Goal: Information Seeking & Learning: Learn about a topic

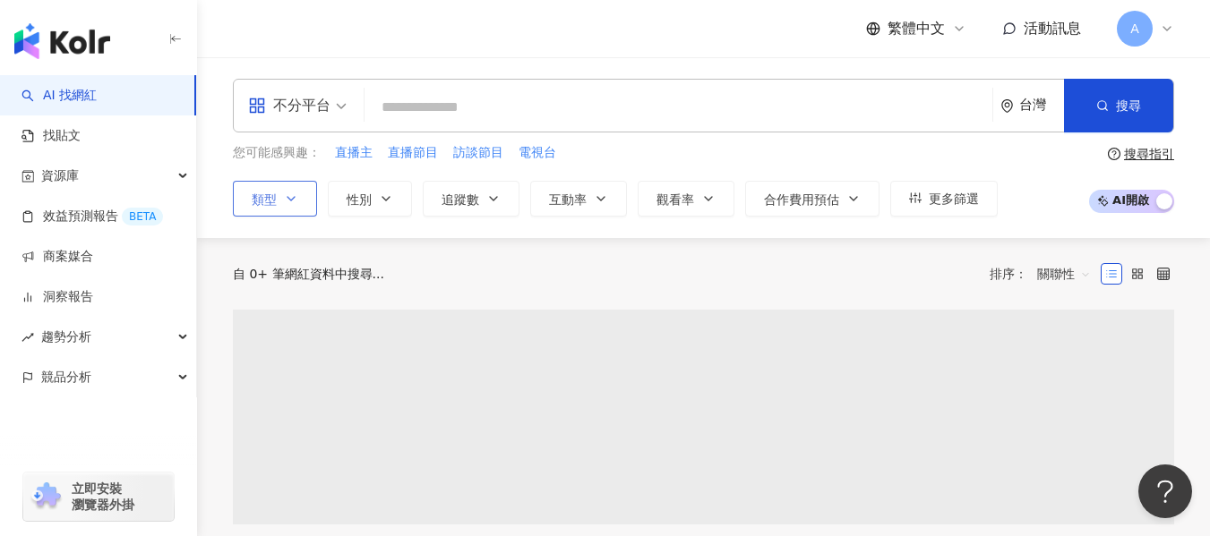
click at [279, 204] on button "類型" at bounding box center [275, 199] width 84 height 36
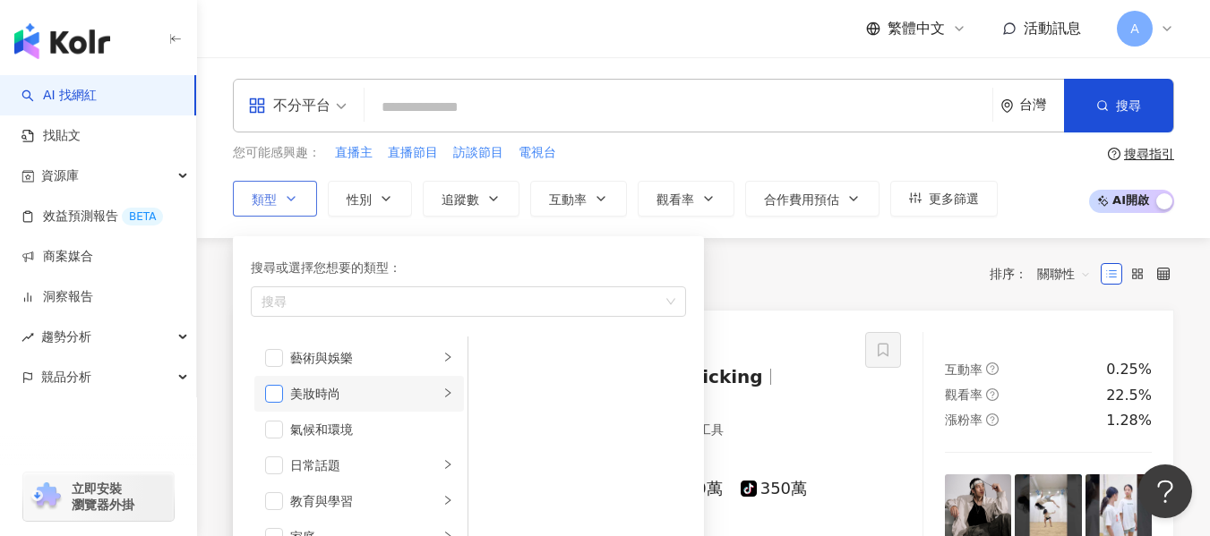
click at [265, 400] on span "button" at bounding box center [274, 394] width 18 height 18
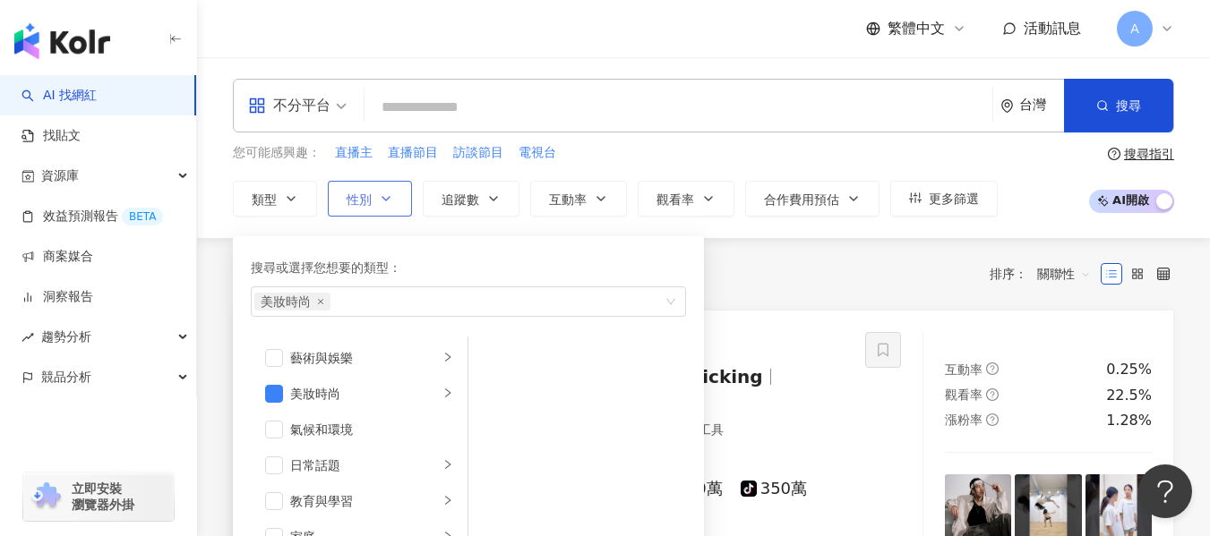
click at [348, 202] on span "性別" at bounding box center [359, 200] width 25 height 14
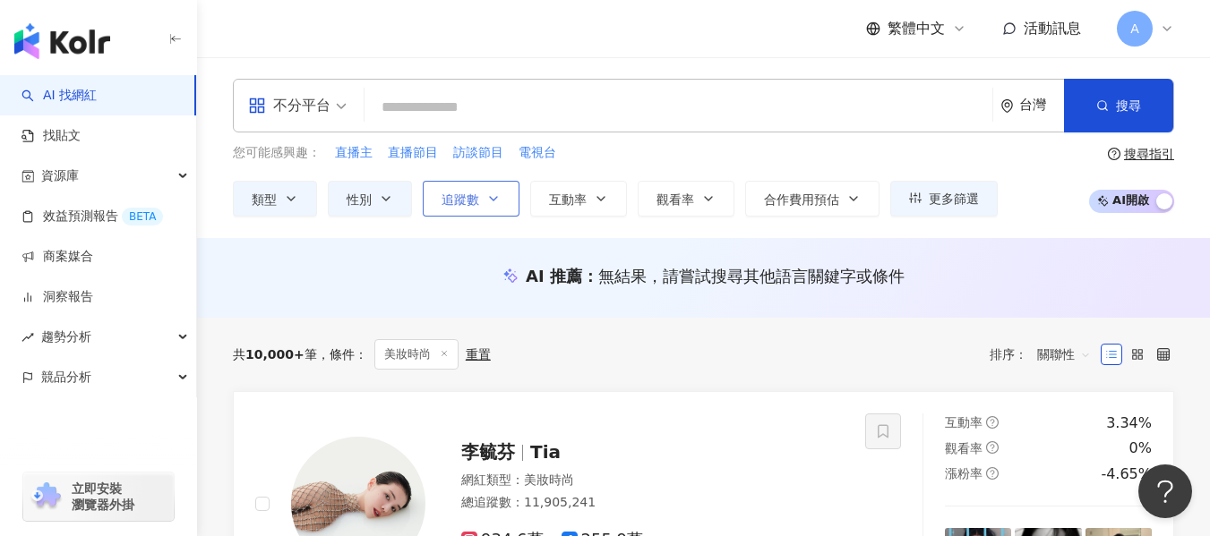
click at [465, 187] on button "追蹤數" at bounding box center [471, 199] width 97 height 36
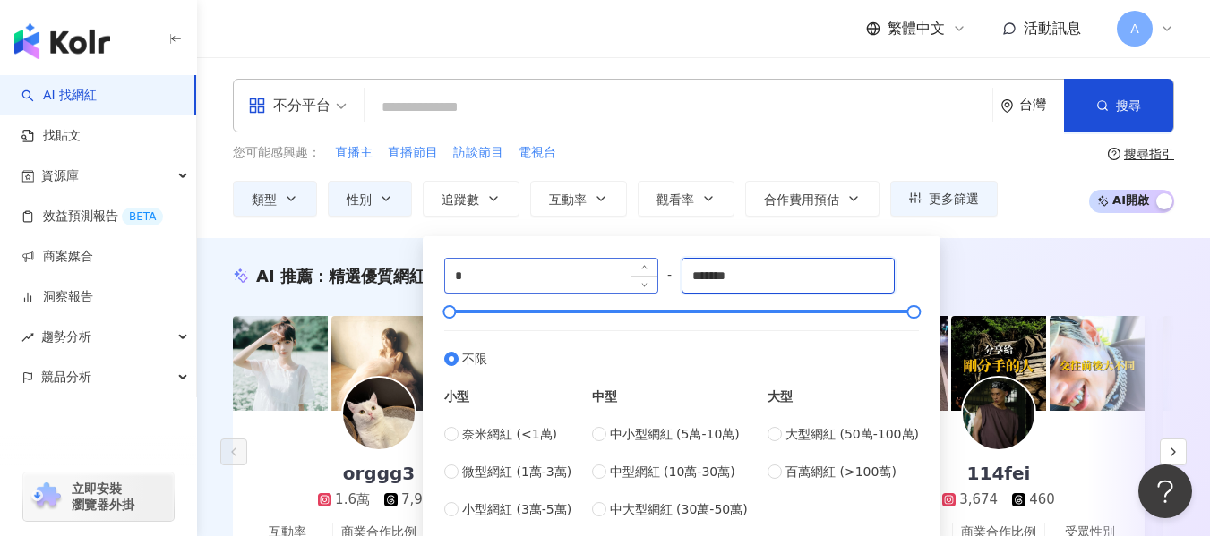
drag, startPoint x: 768, startPoint y: 272, endPoint x: 606, endPoint y: 272, distance: 162.1
click at [606, 272] on div "* - ******* 不限 小型 奈米網紅 (<1萬) 微型網紅 (1萬-3萬) 小型網紅 (3萬-5萬) 中型 中小型網紅 (5萬-10萬) 中型網紅 (…" at bounding box center [681, 389] width 475 height 262
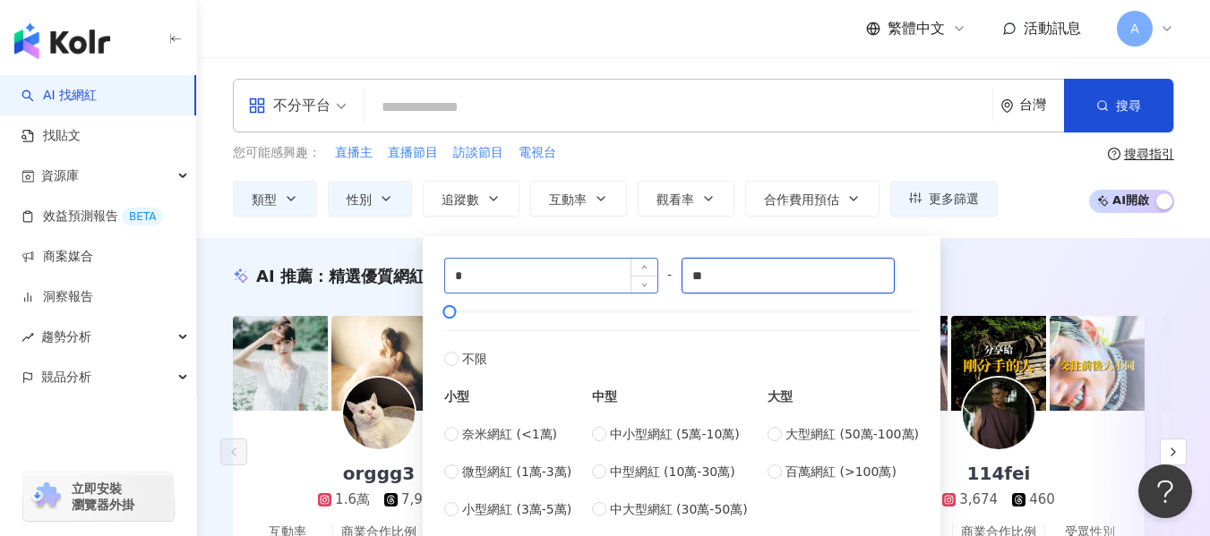
type input "*"
type input "*****"
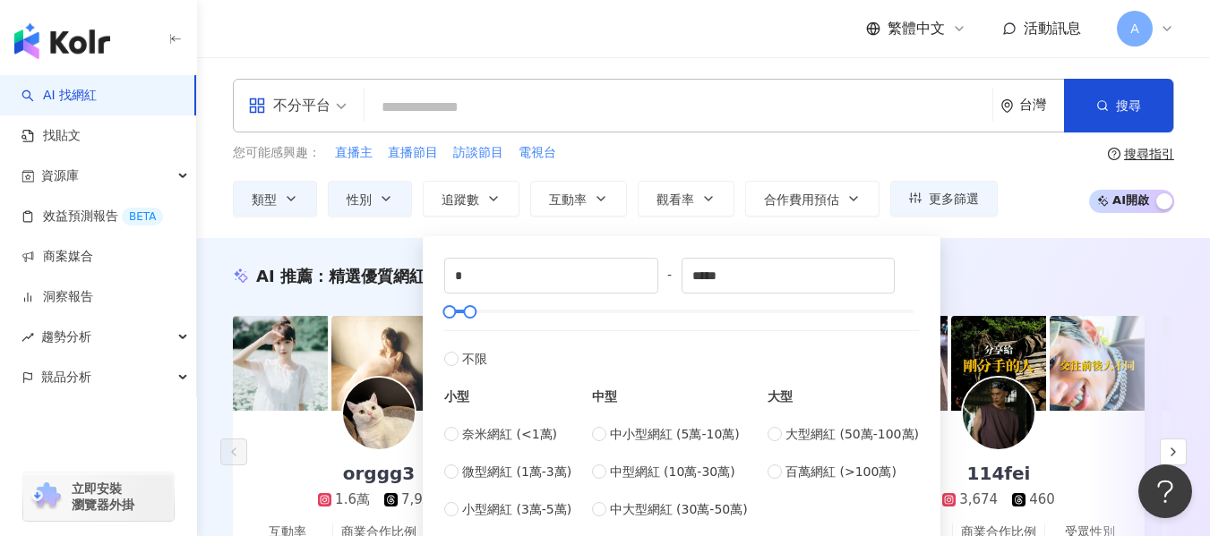
click at [1116, 285] on div "AI 推薦 ： 精選優質網紅" at bounding box center [703, 276] width 941 height 22
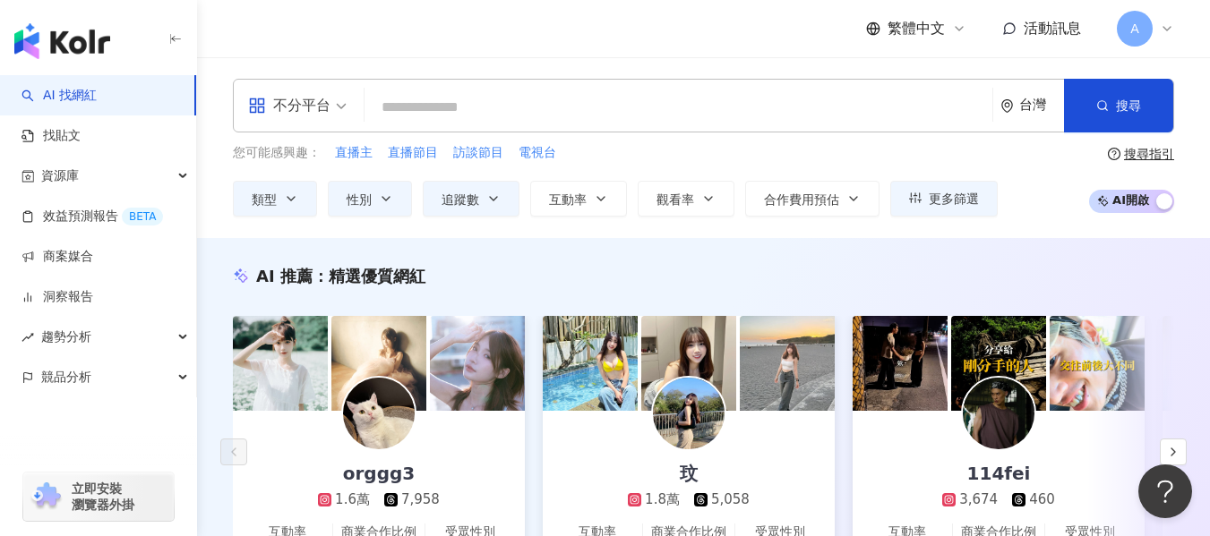
click at [564, 120] on input "search" at bounding box center [679, 107] width 614 height 34
paste input "**********"
type input "**********"
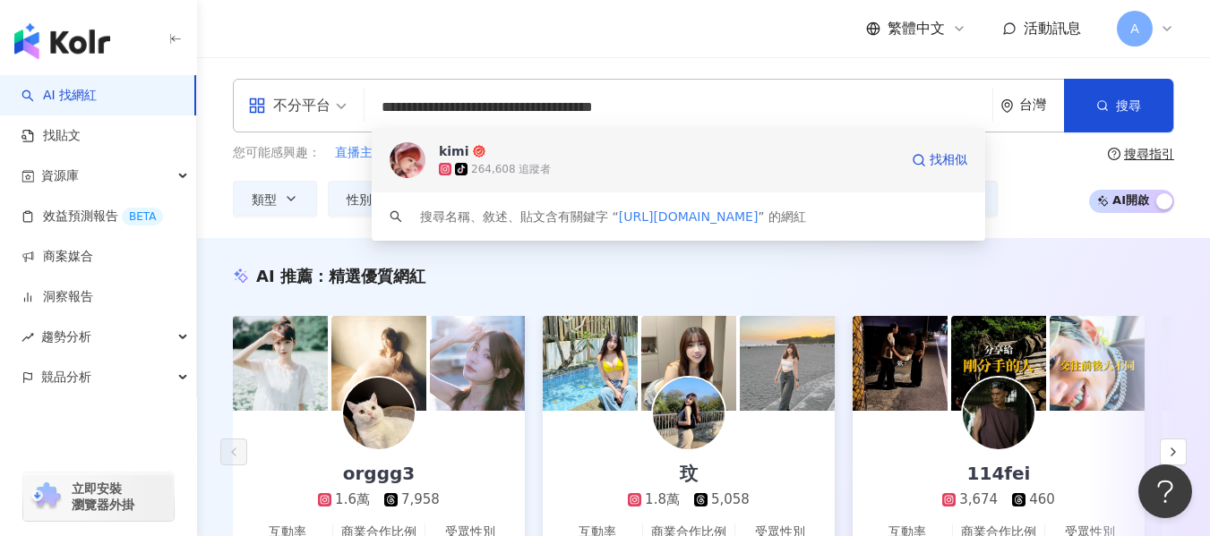
click at [562, 175] on div "tiktok-icon 264,608 追蹤者" at bounding box center [668, 169] width 459 height 18
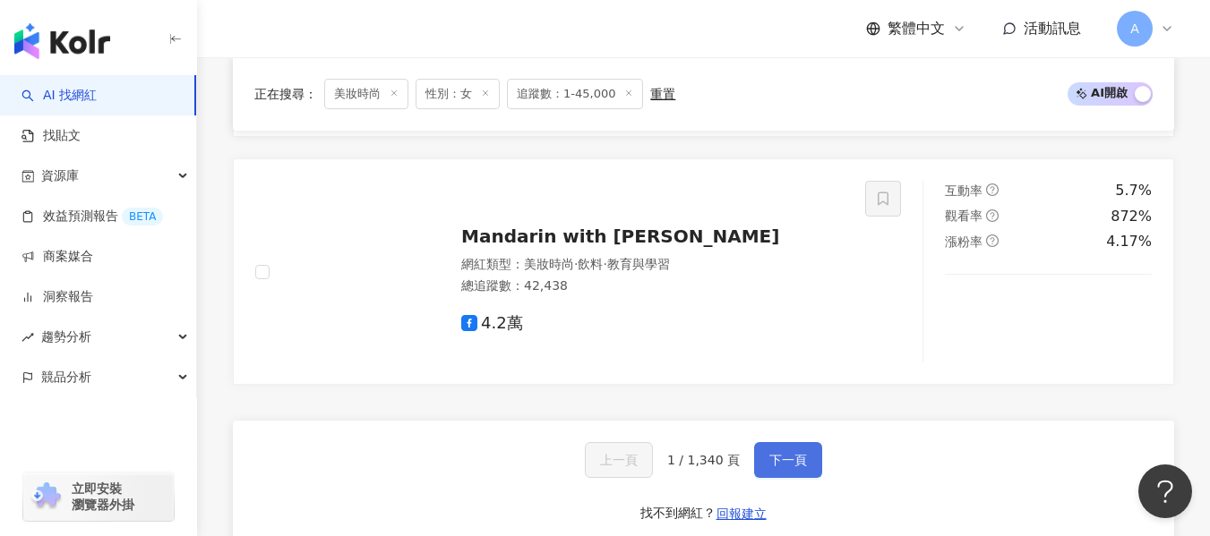
scroll to position [3294, 0]
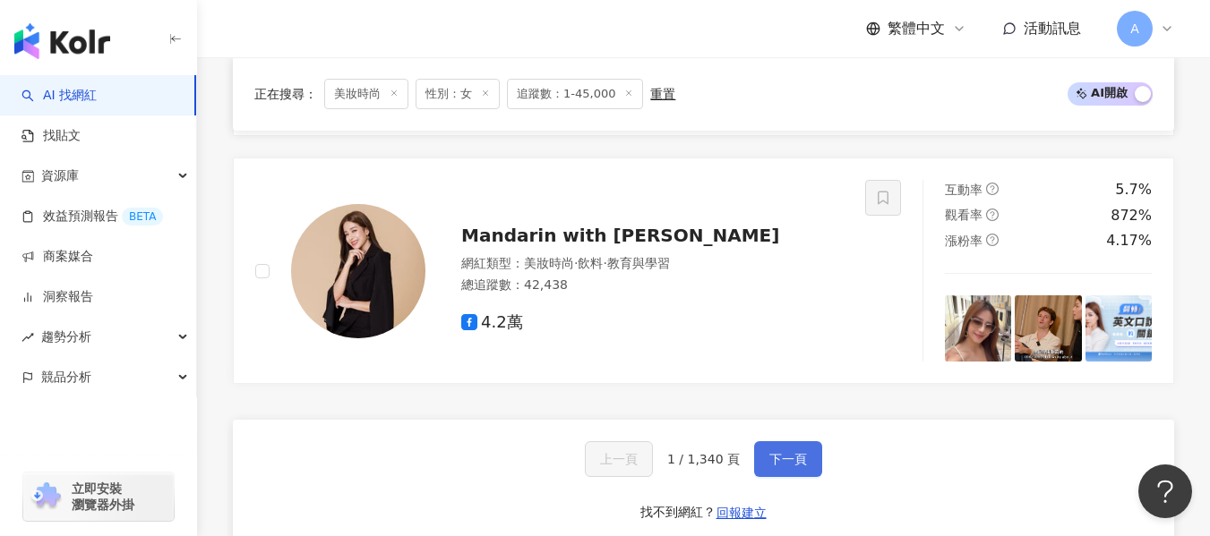
click at [778, 467] on span "下一頁" at bounding box center [788, 459] width 38 height 14
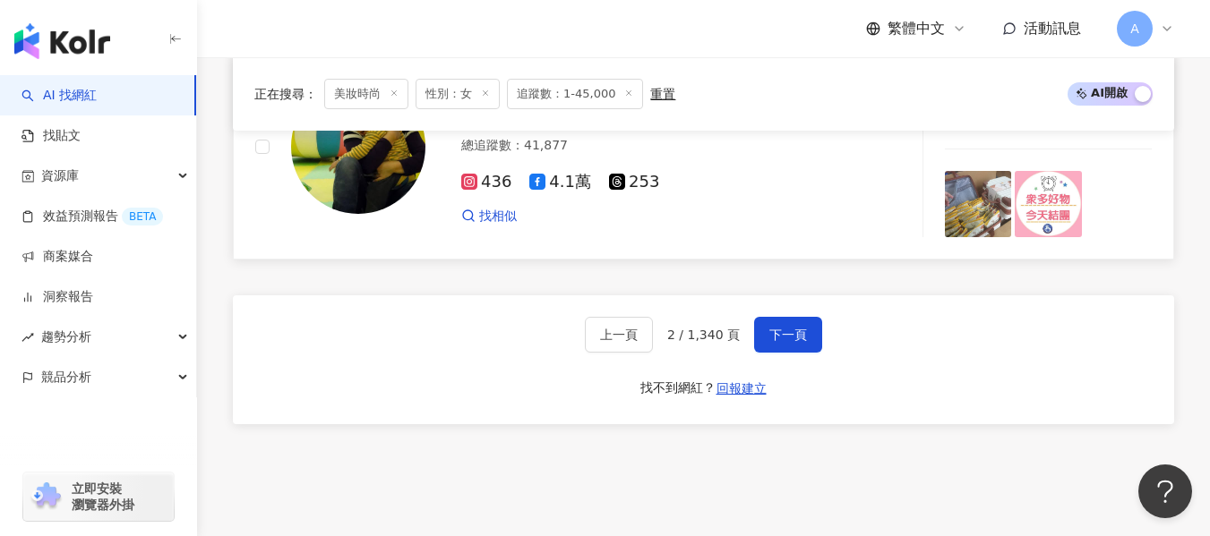
scroll to position [3468, 0]
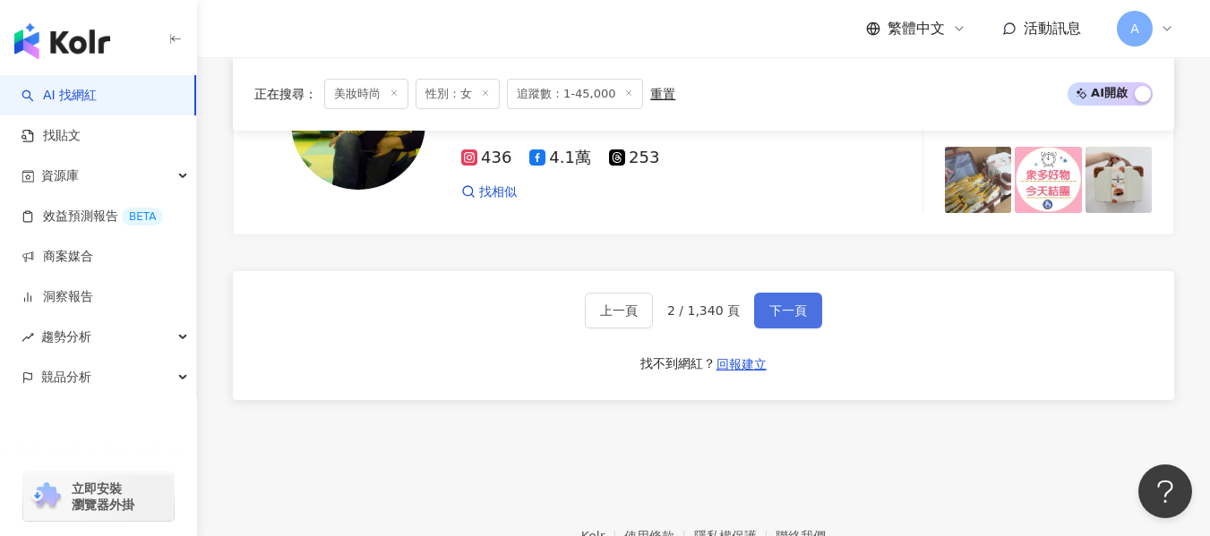
click at [785, 304] on span "下一頁" at bounding box center [788, 311] width 38 height 14
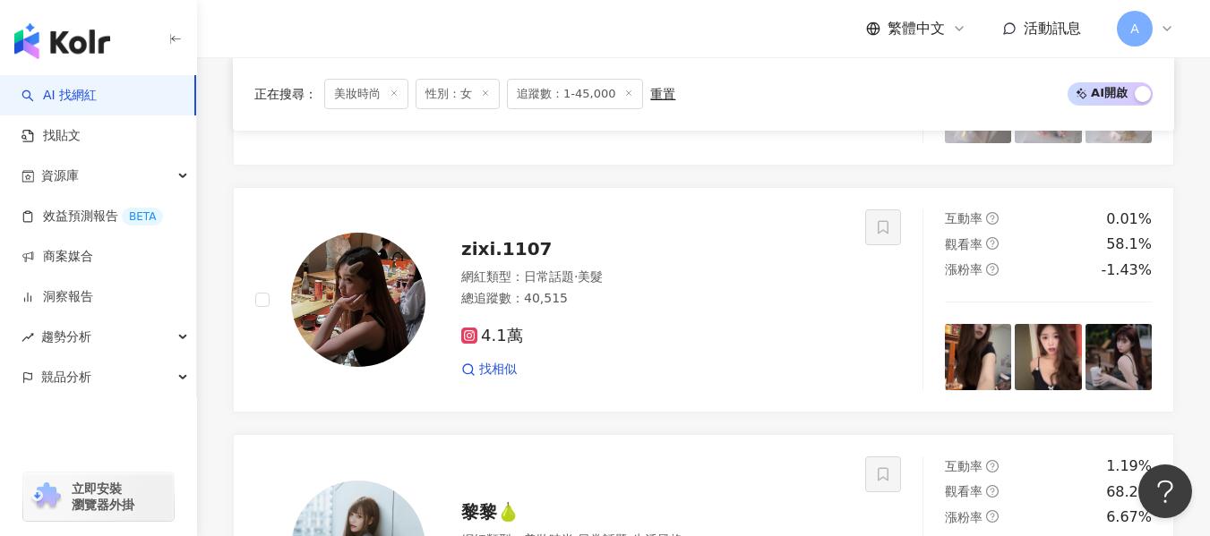
scroll to position [2119, 0]
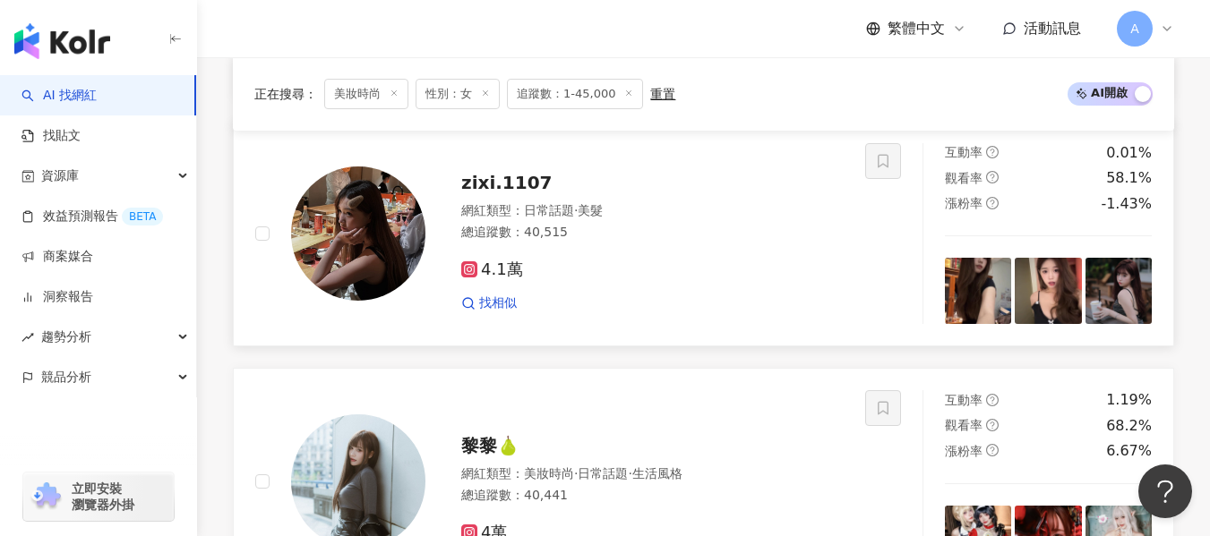
click at [757, 261] on div "4.1萬" at bounding box center [652, 271] width 382 height 20
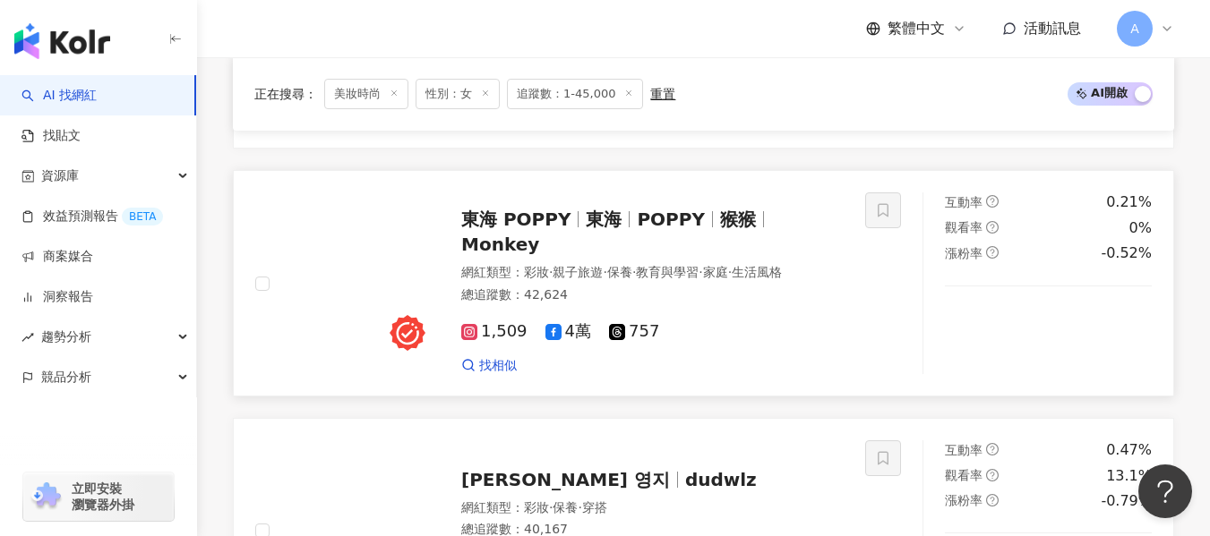
scroll to position [2567, 0]
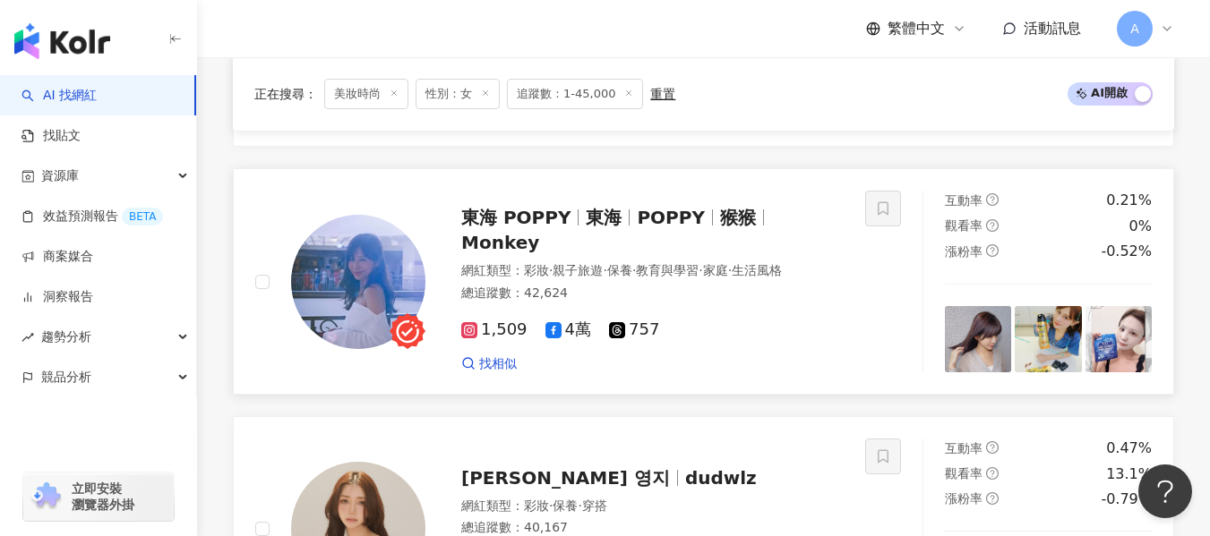
click at [768, 285] on div "總追蹤數 ： 42,624" at bounding box center [652, 294] width 382 height 18
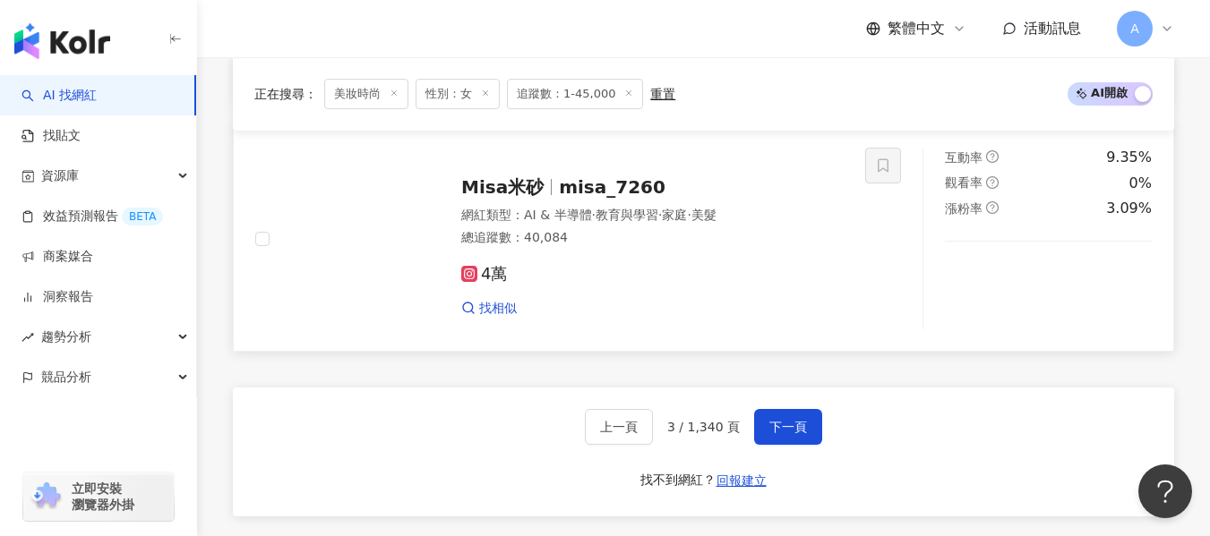
scroll to position [3373, 0]
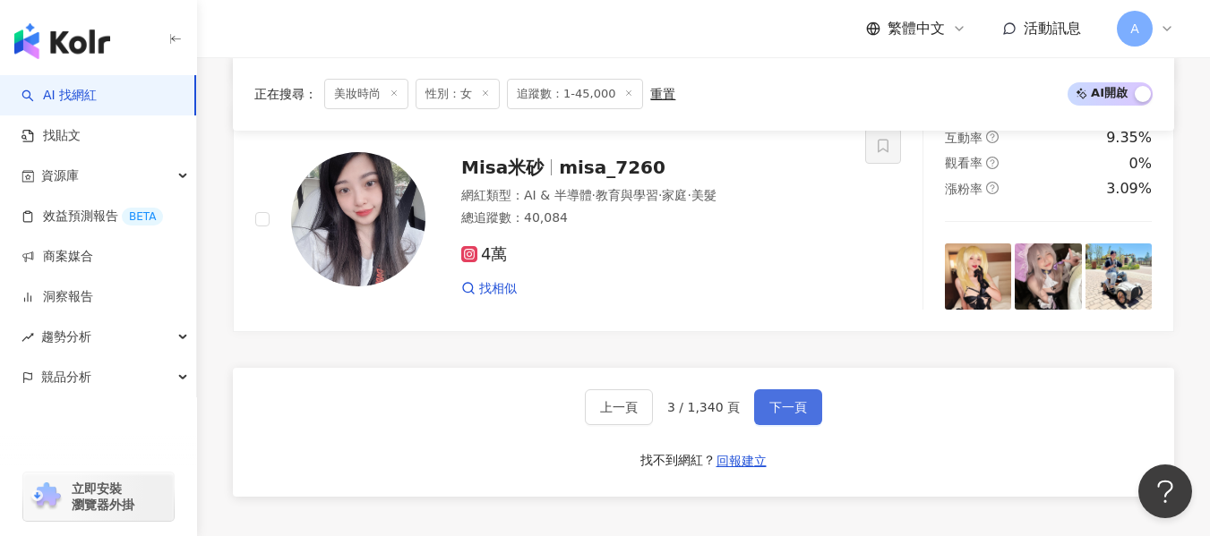
click at [773, 400] on span "下一頁" at bounding box center [788, 407] width 38 height 14
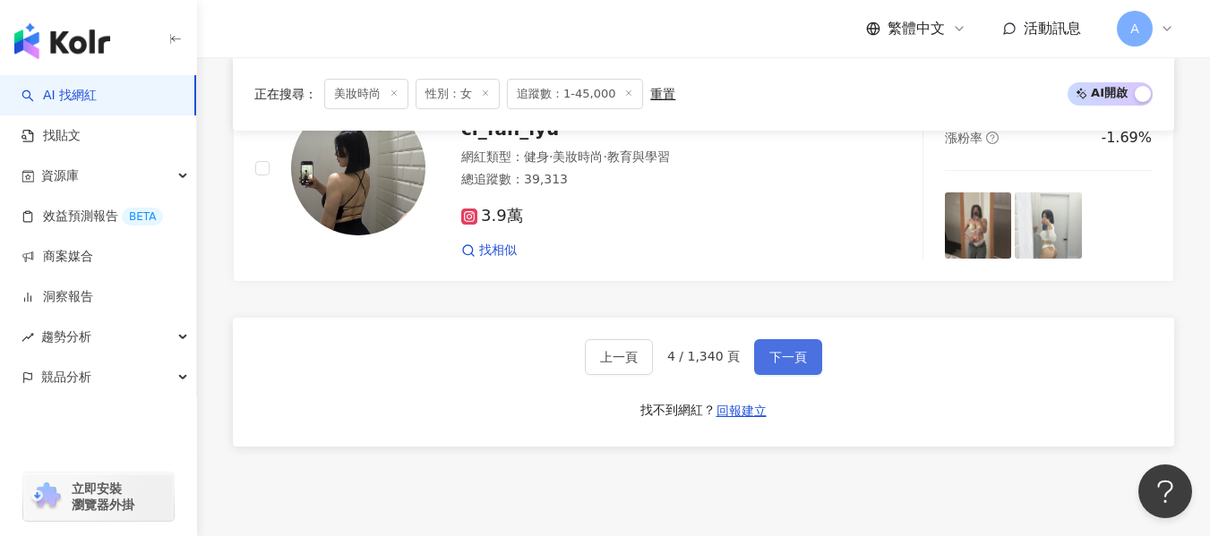
scroll to position [3457, 0]
click at [774, 358] on span "下一頁" at bounding box center [788, 356] width 38 height 14
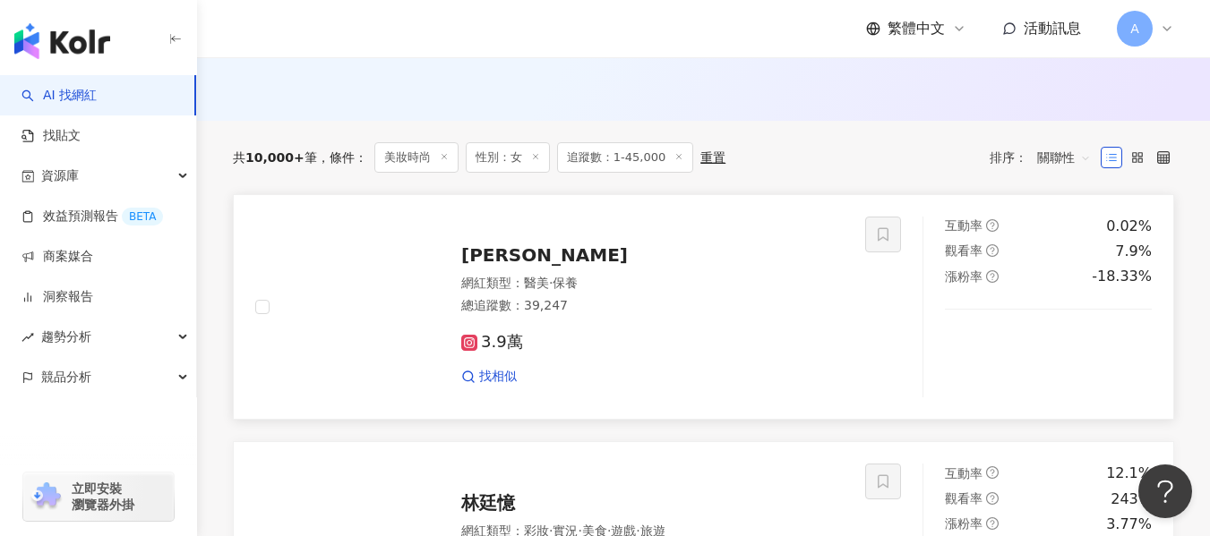
scroll to position [622, 0]
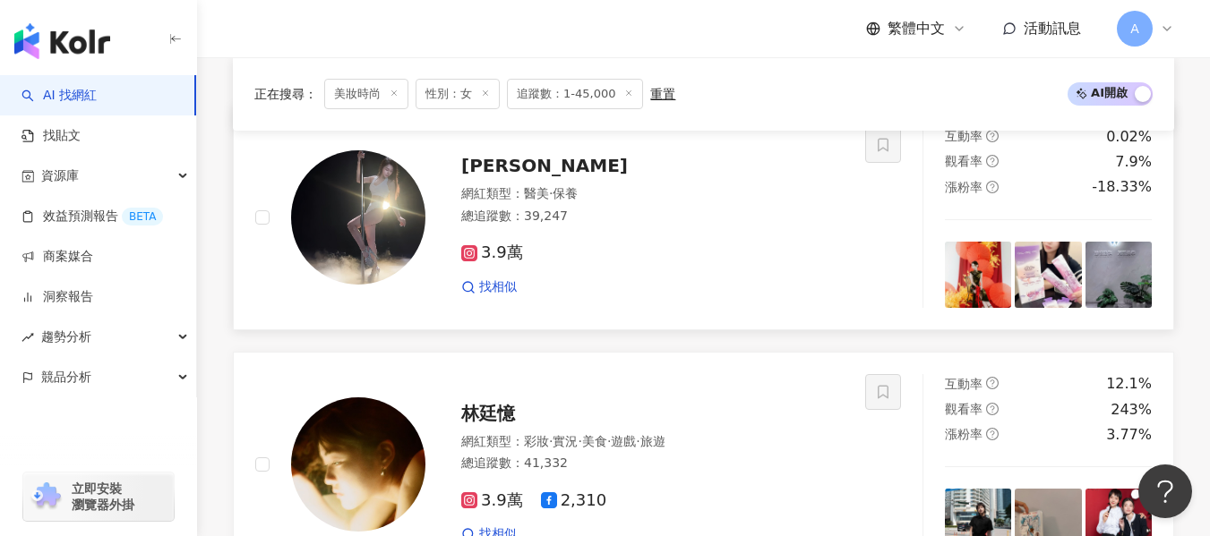
click at [647, 263] on div "3.9萬" at bounding box center [652, 254] width 382 height 20
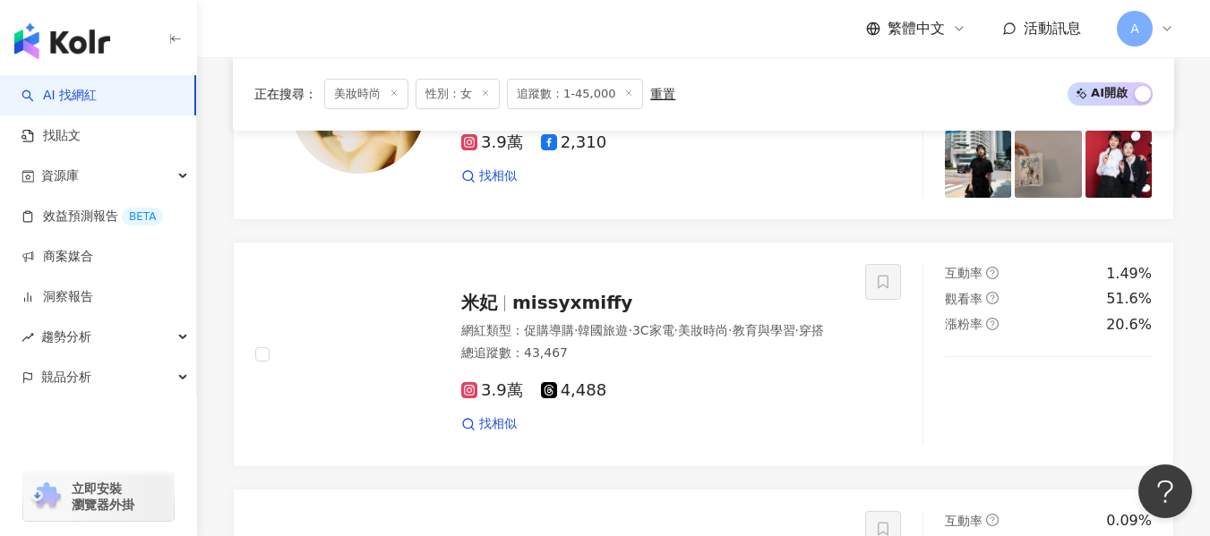
scroll to position [1070, 0]
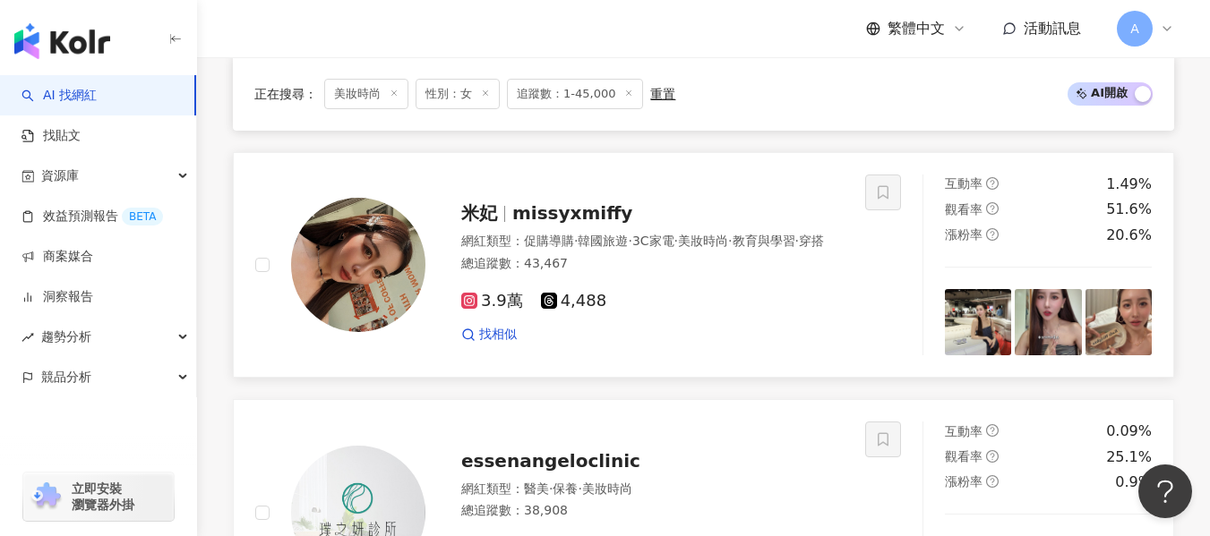
click at [578, 224] on span "missyxmiffy" at bounding box center [572, 212] width 120 height 21
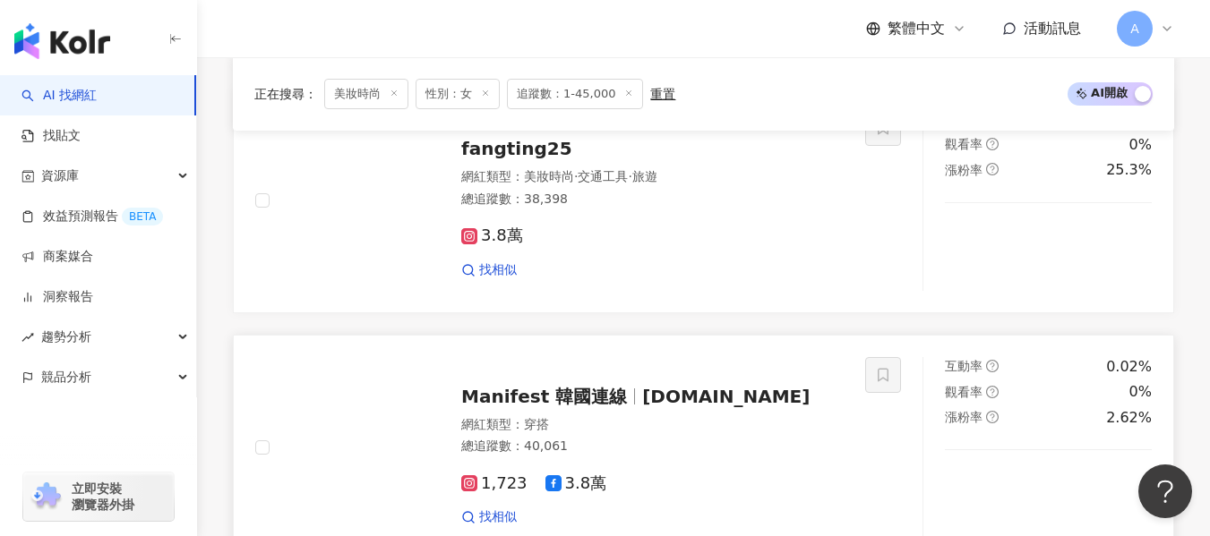
scroll to position [2772, 0]
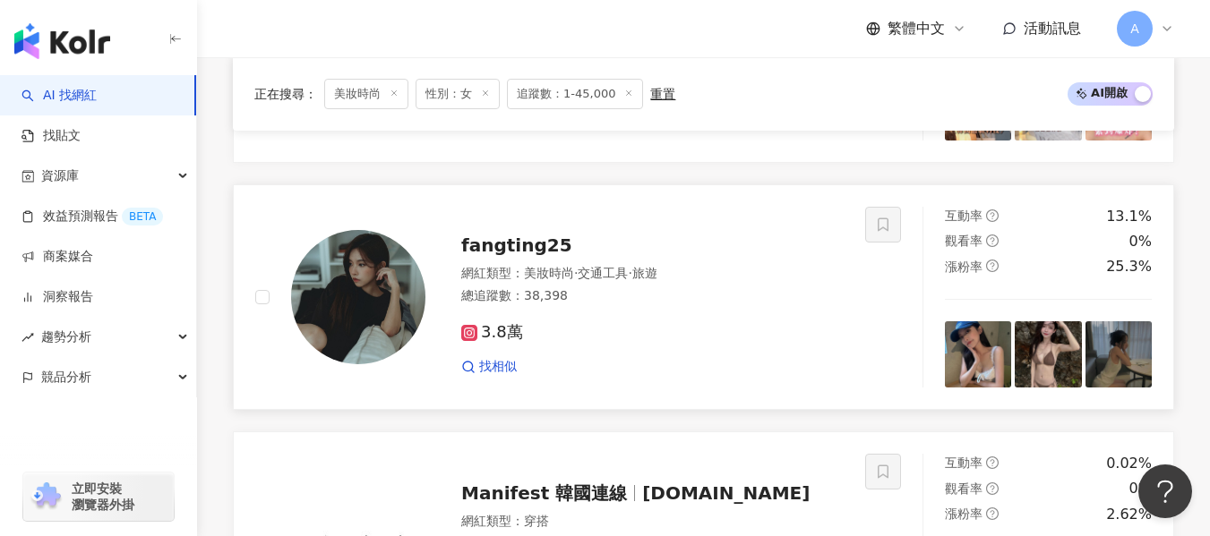
click at [664, 301] on div "總追蹤數 ： 38,398" at bounding box center [652, 296] width 382 height 18
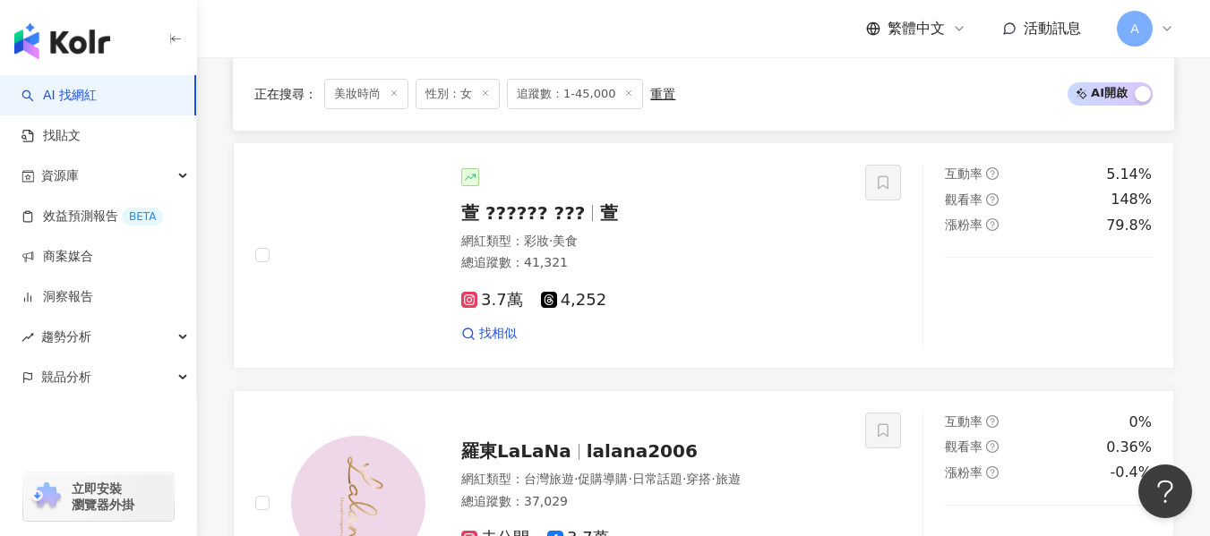
scroll to position [3125, 0]
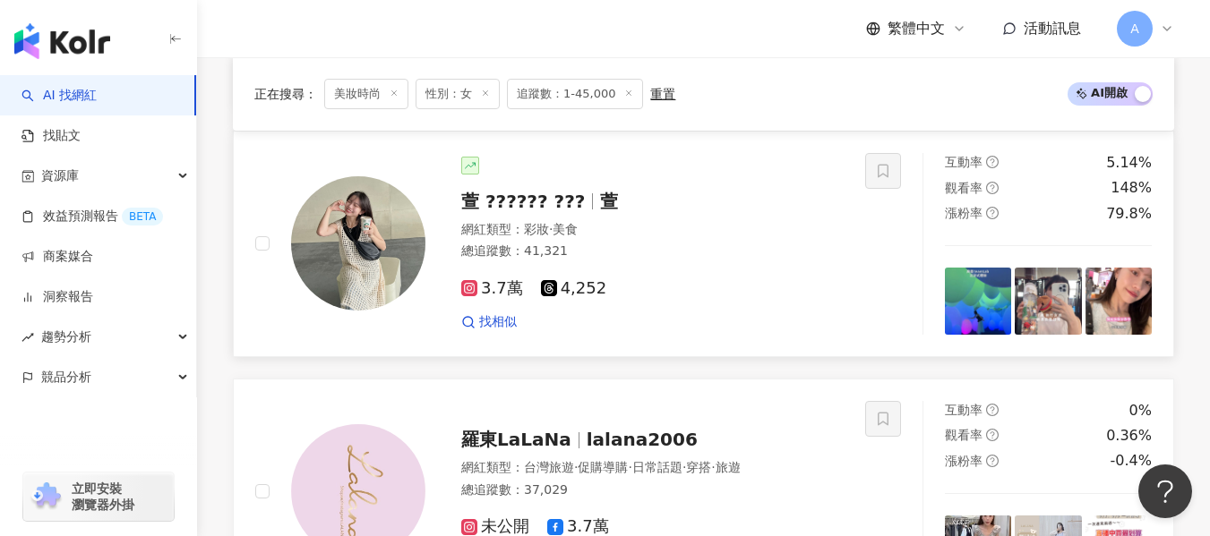
click at [636, 279] on div "3.7萬 4,252" at bounding box center [652, 289] width 382 height 20
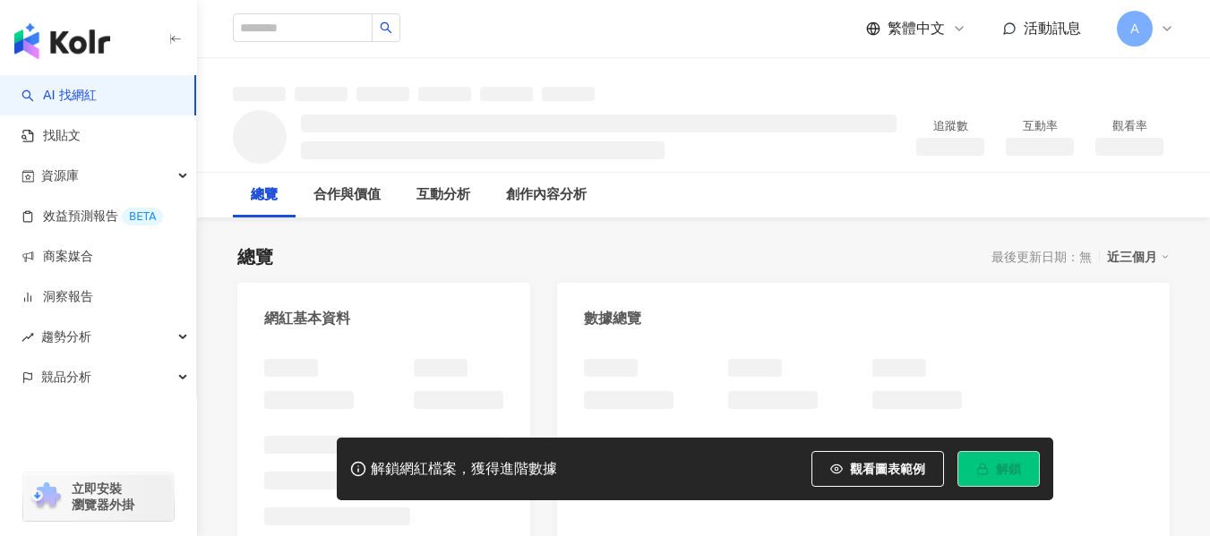
scroll to position [90, 0]
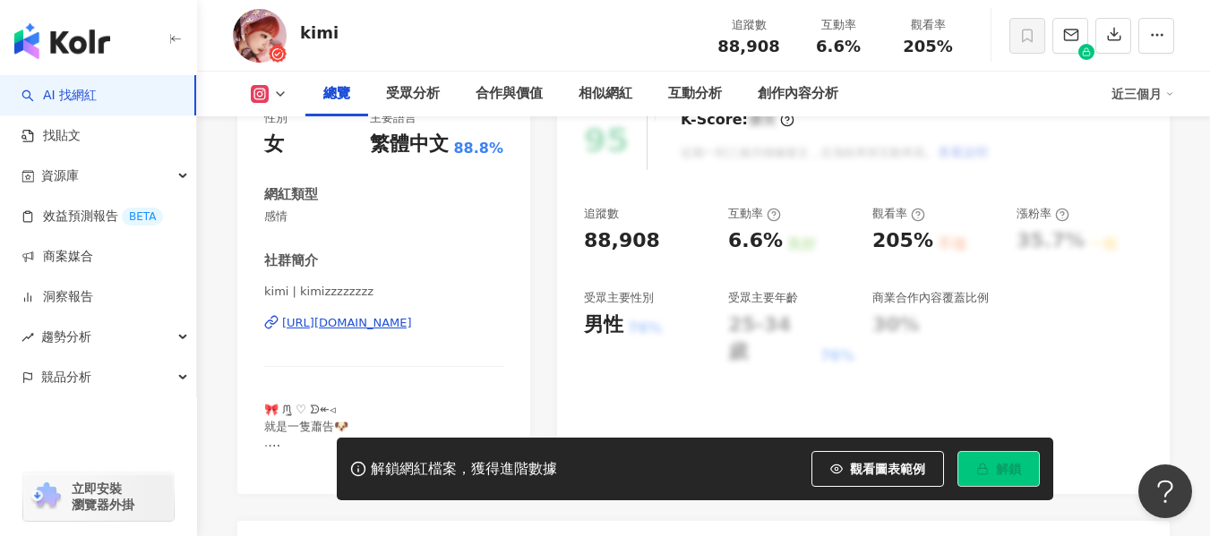
drag, startPoint x: 819, startPoint y: 50, endPoint x: 676, endPoint y: 157, distance: 177.9
click at [857, 47] on span "6.6%" at bounding box center [838, 47] width 45 height 18
drag, startPoint x: 900, startPoint y: 47, endPoint x: 952, endPoint y: 46, distance: 52.0
click at [952, 46] on div "205%" at bounding box center [928, 47] width 68 height 18
copy span "205%"
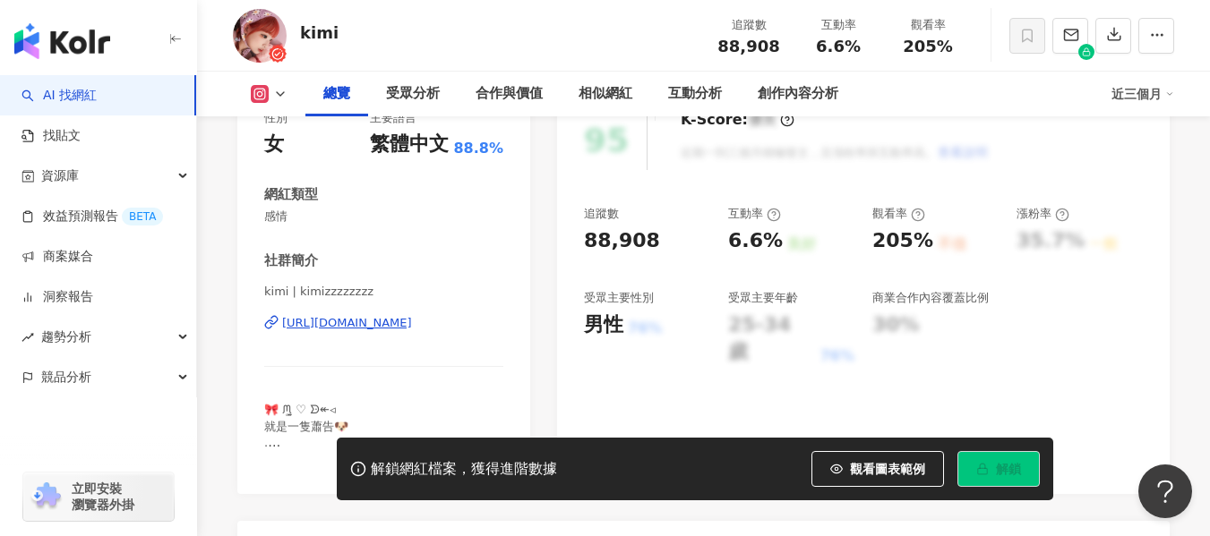
click at [541, 15] on div "kimi 追蹤數 88,908 互動率 6.6% 觀看率 205%" at bounding box center [703, 35] width 1013 height 71
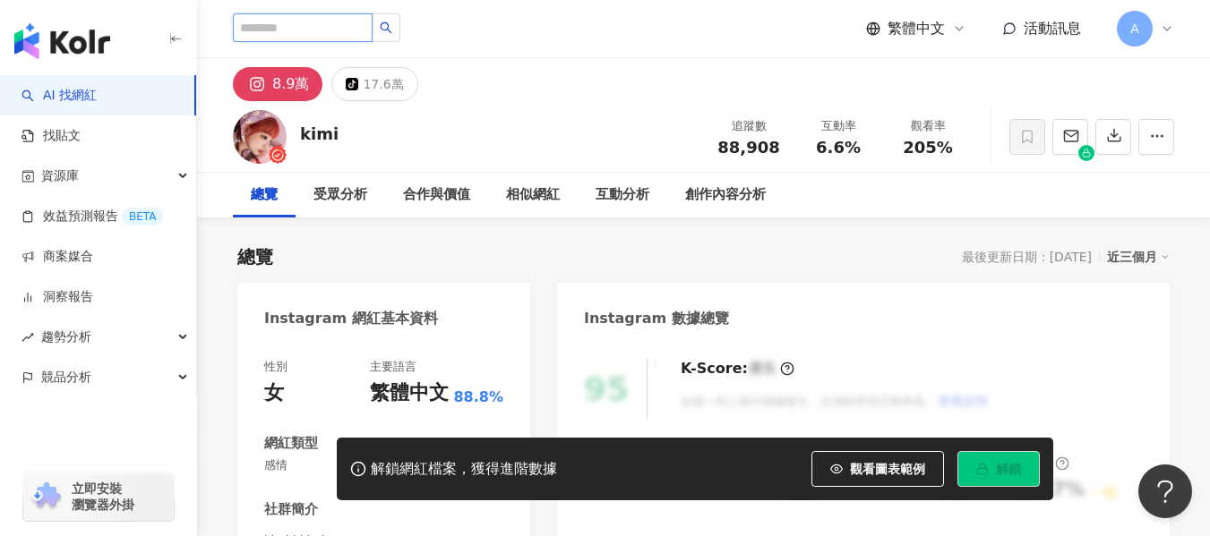
click at [328, 27] on input "search" at bounding box center [303, 27] width 140 height 29
paste input "**********"
type input "**********"
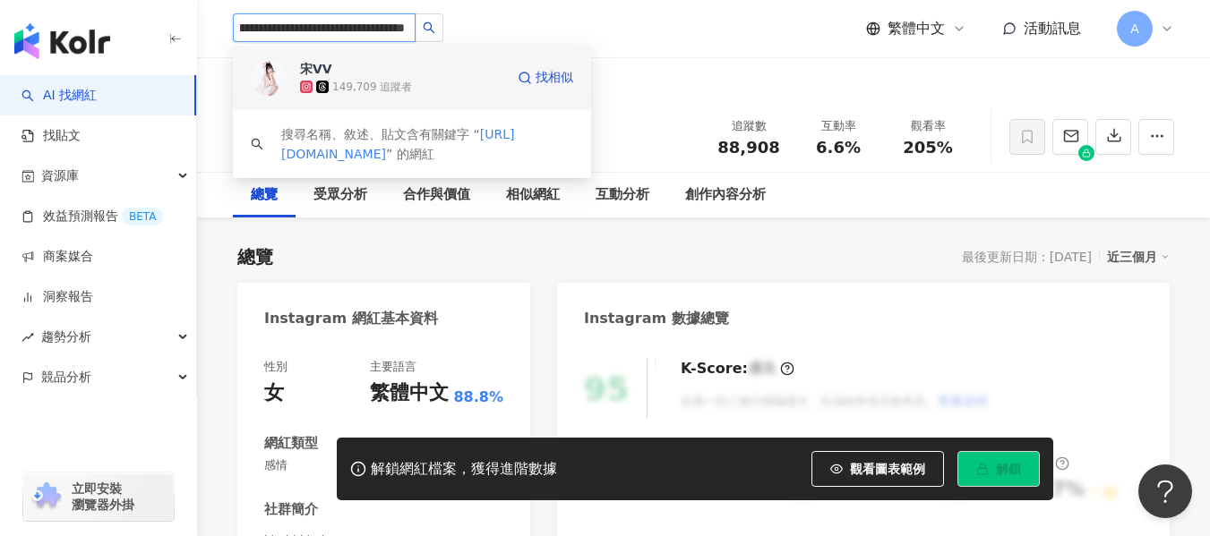
click at [357, 61] on span "宋VV" at bounding box center [358, 69] width 116 height 18
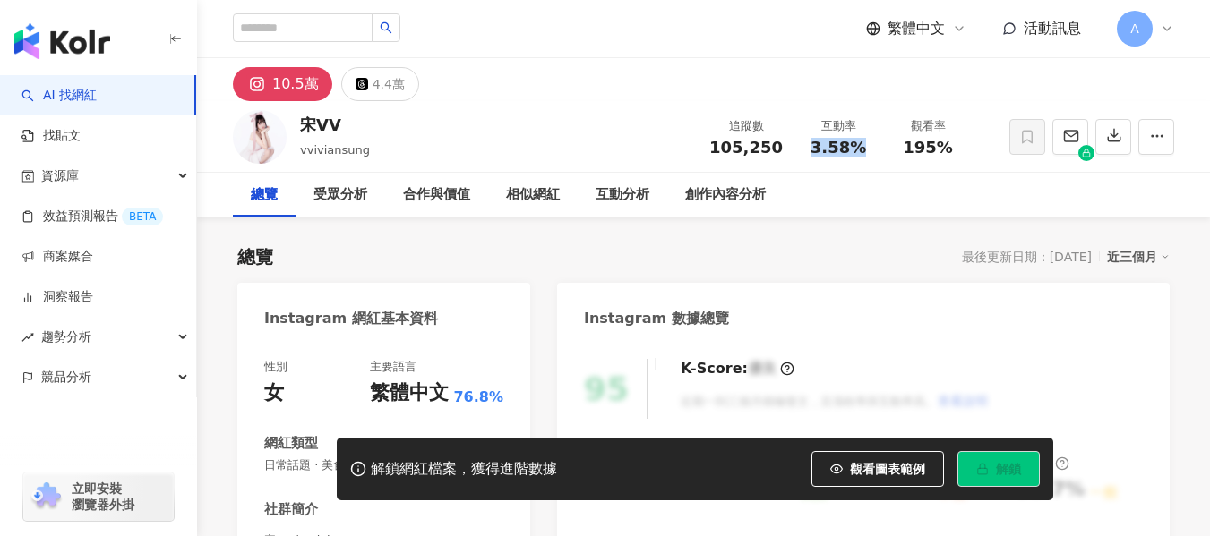
click at [871, 152] on div "3.58%" at bounding box center [838, 148] width 68 height 18
click at [652, 246] on div "總覽 最後更新日期：2025/9/18 近三個月" at bounding box center [703, 257] width 932 height 25
drag, startPoint x: 897, startPoint y: 152, endPoint x: 955, endPoint y: 158, distance: 58.5
click at [955, 158] on div "追蹤數 105,250 互動率 3.58% 觀看率 195%" at bounding box center [836, 136] width 274 height 53
copy span "195%"
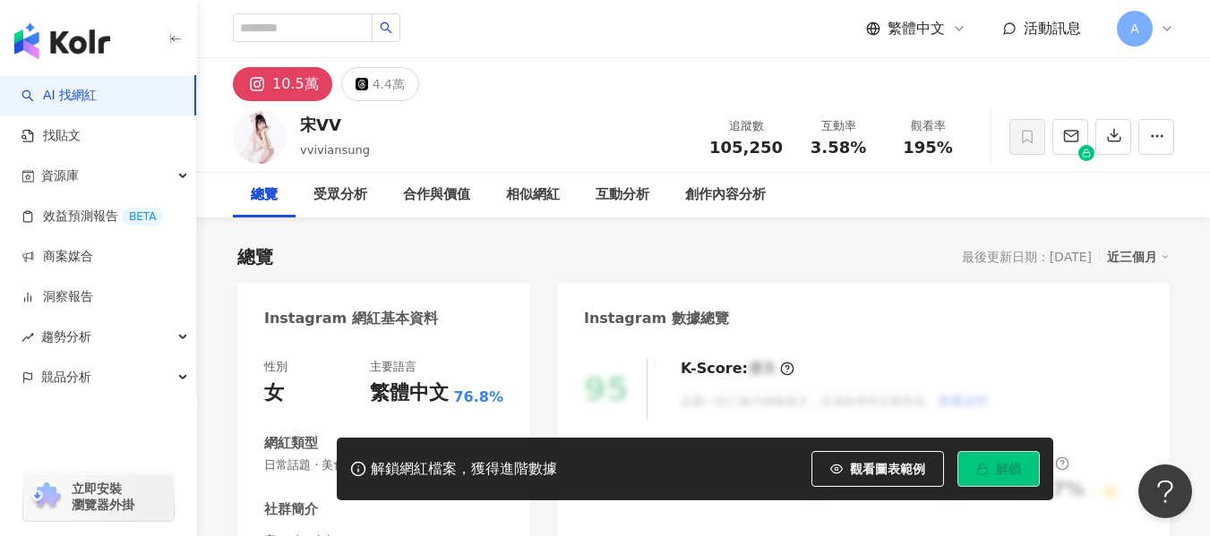
click at [690, 259] on div "總覽 最後更新日期：2025/9/18 近三個月" at bounding box center [703, 257] width 932 height 25
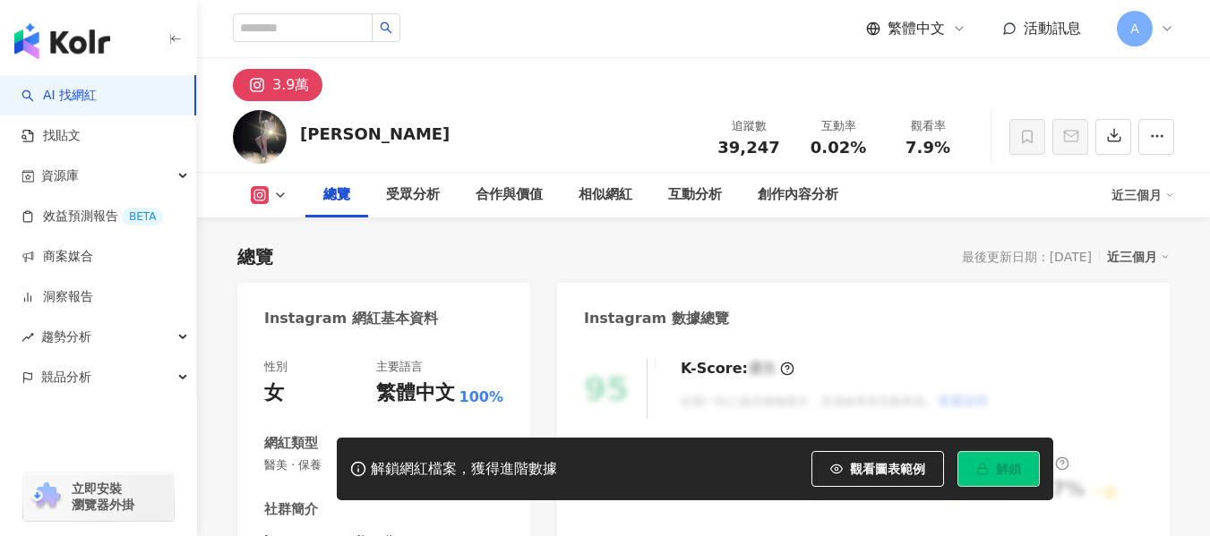
scroll to position [269, 0]
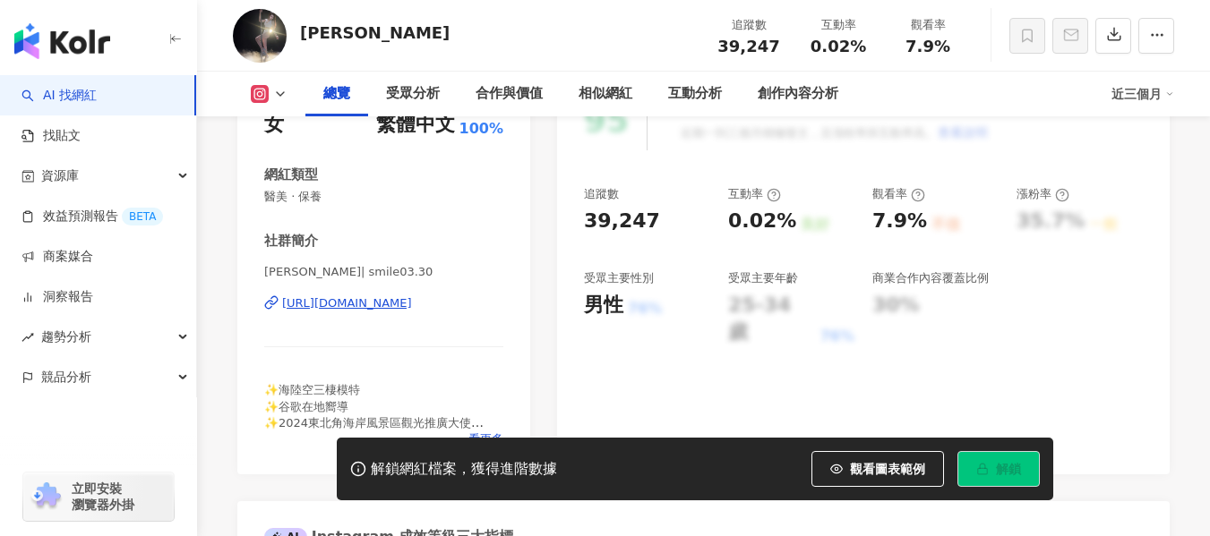
click at [355, 307] on div "https://www.instagram.com/smile03.30/" at bounding box center [347, 304] width 130 height 16
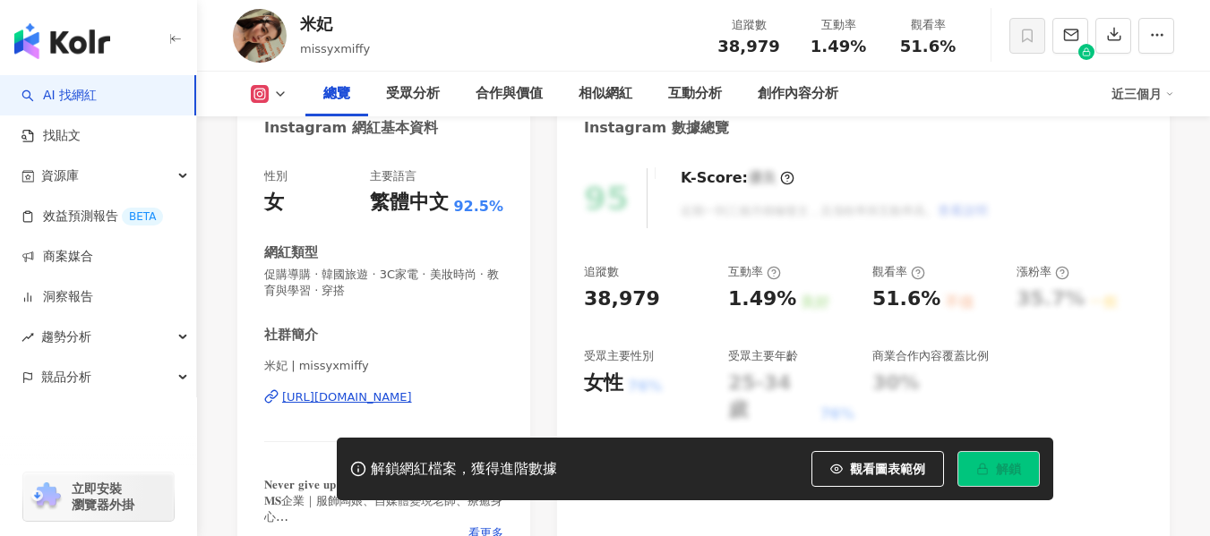
scroll to position [269, 0]
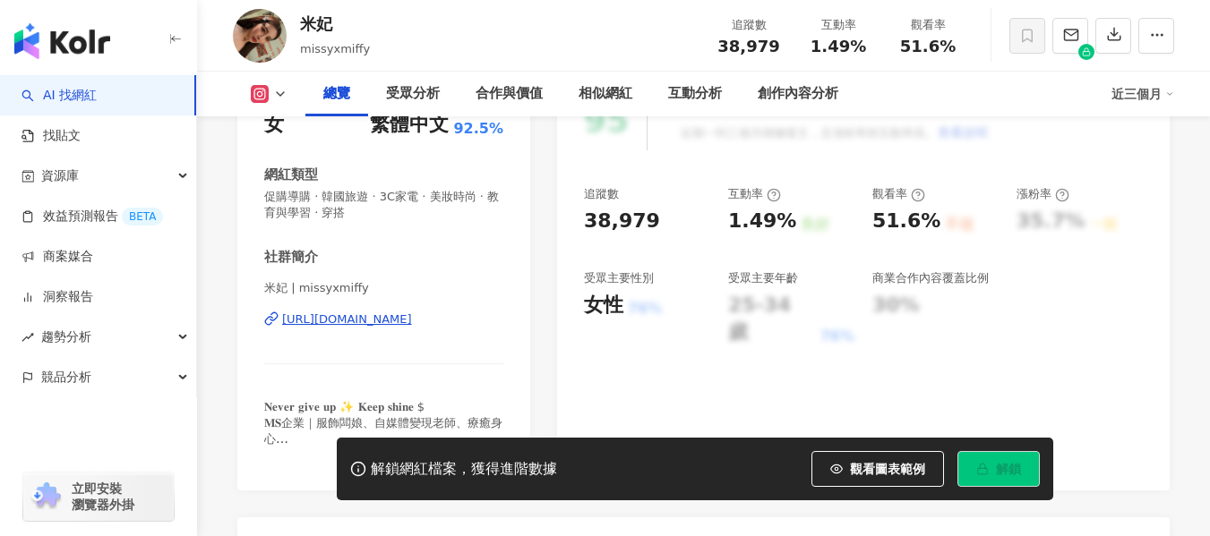
click at [412, 320] on div "[URL][DOMAIN_NAME]" at bounding box center [347, 320] width 130 height 16
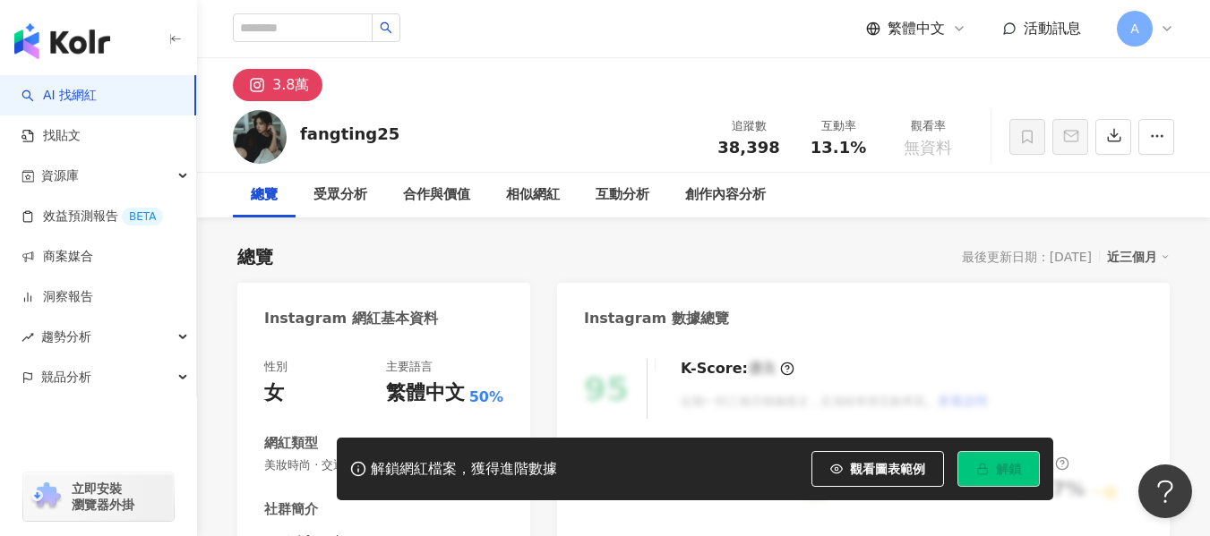
scroll to position [179, 0]
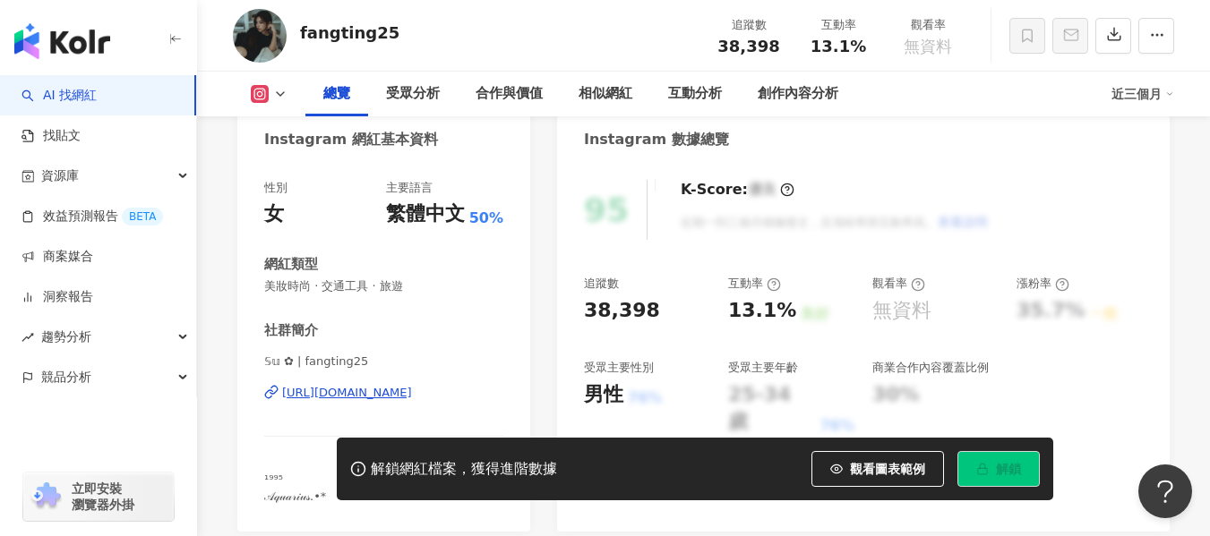
click at [385, 392] on div "https://www.instagram.com/fangting25/" at bounding box center [347, 393] width 130 height 16
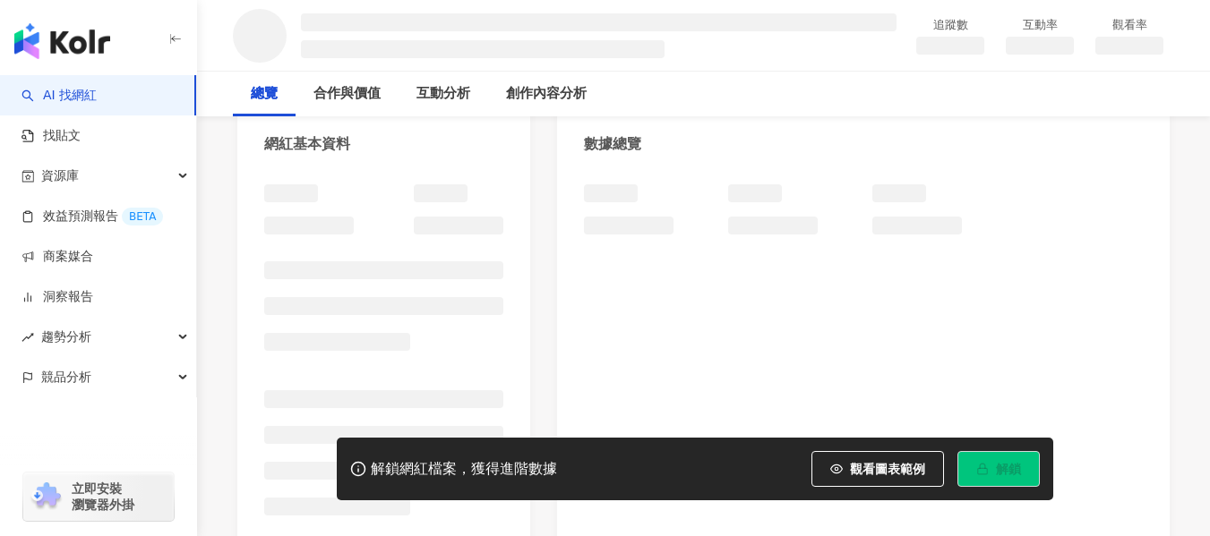
scroll to position [179, 0]
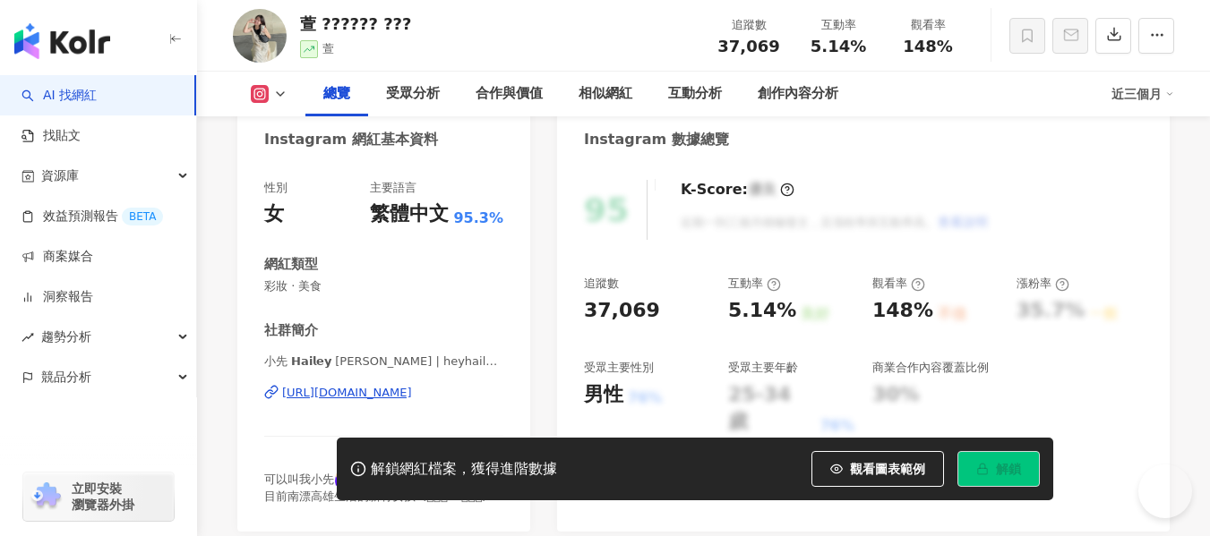
click at [388, 385] on div "[URL][DOMAIN_NAME]" at bounding box center [347, 393] width 130 height 16
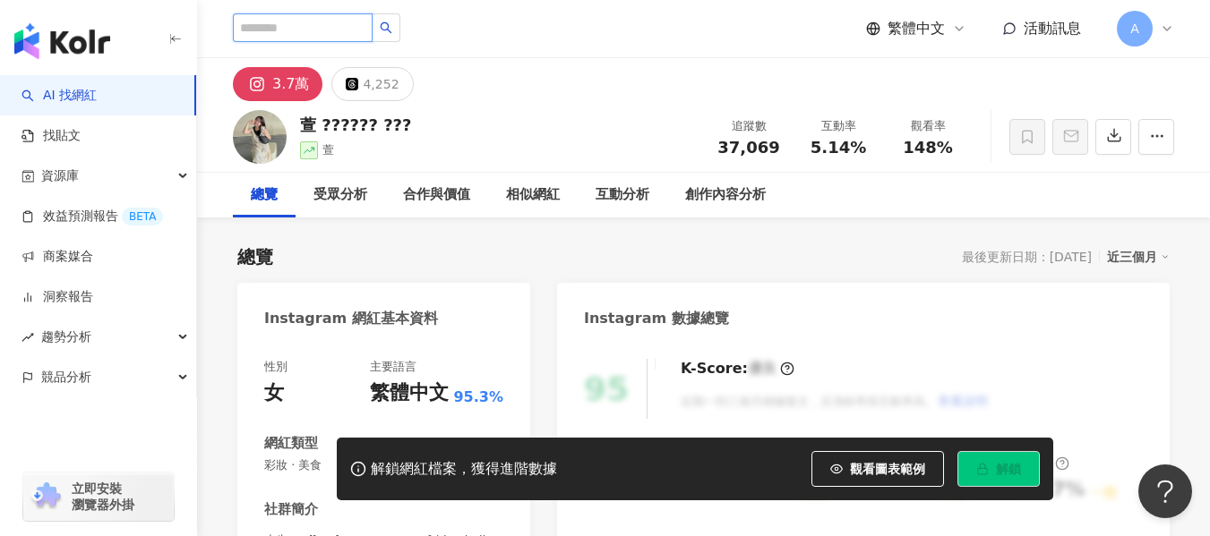
click at [363, 39] on input "search" at bounding box center [303, 27] width 140 height 29
paste input "**********"
type input "**********"
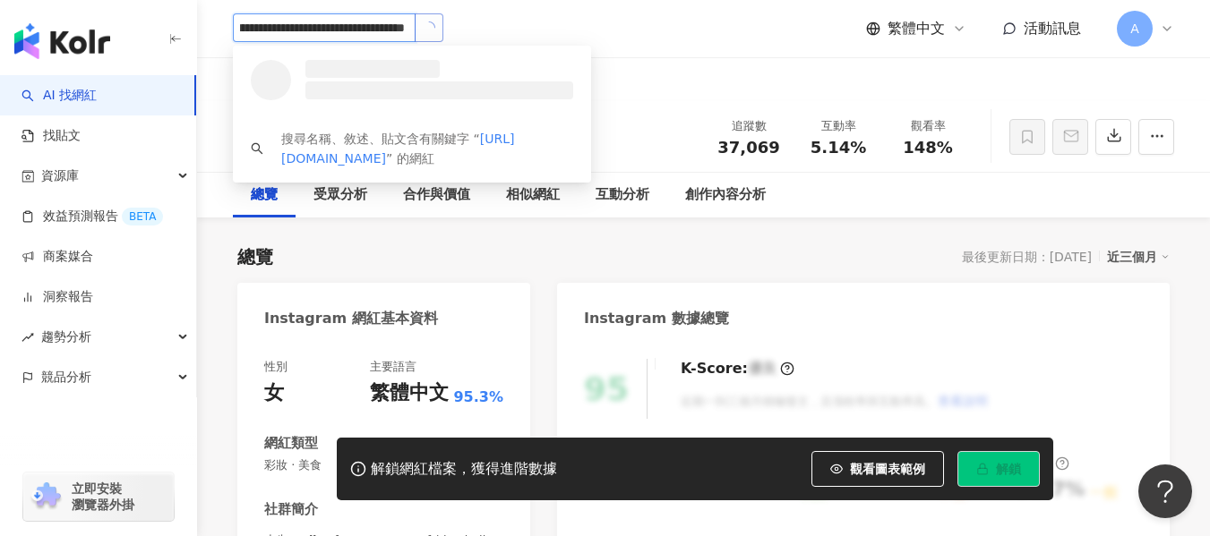
click at [432, 36] on button "button" at bounding box center [429, 27] width 29 height 29
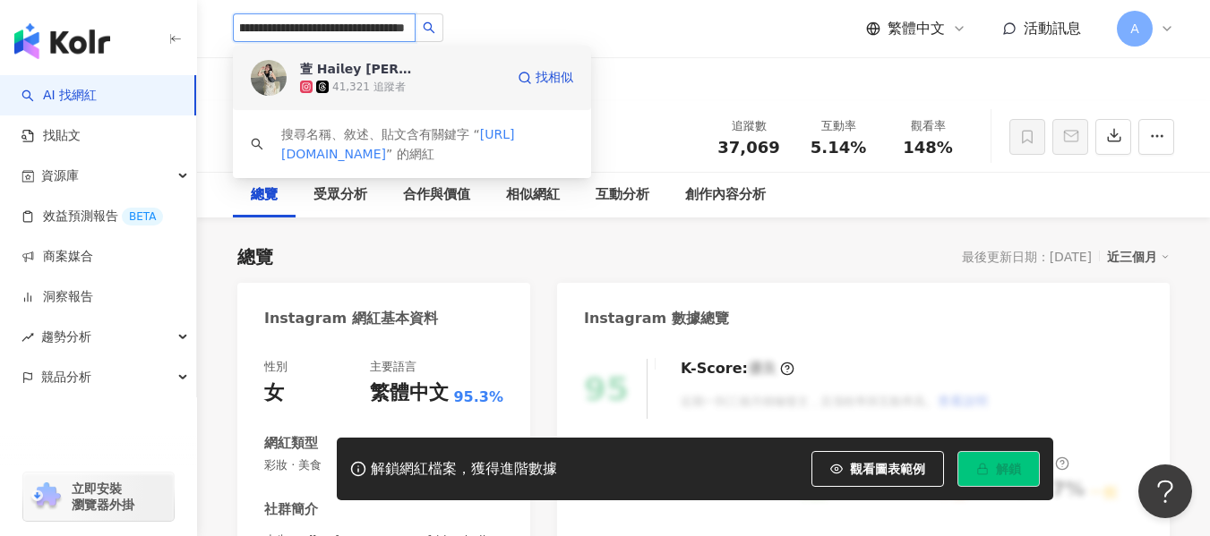
click at [505, 60] on div "萱 𝗛𝗮𝗶𝗹𝗲𝘆 𝗟𝗶𝗻 41,321 追蹤者 找相似" at bounding box center [412, 78] width 358 height 64
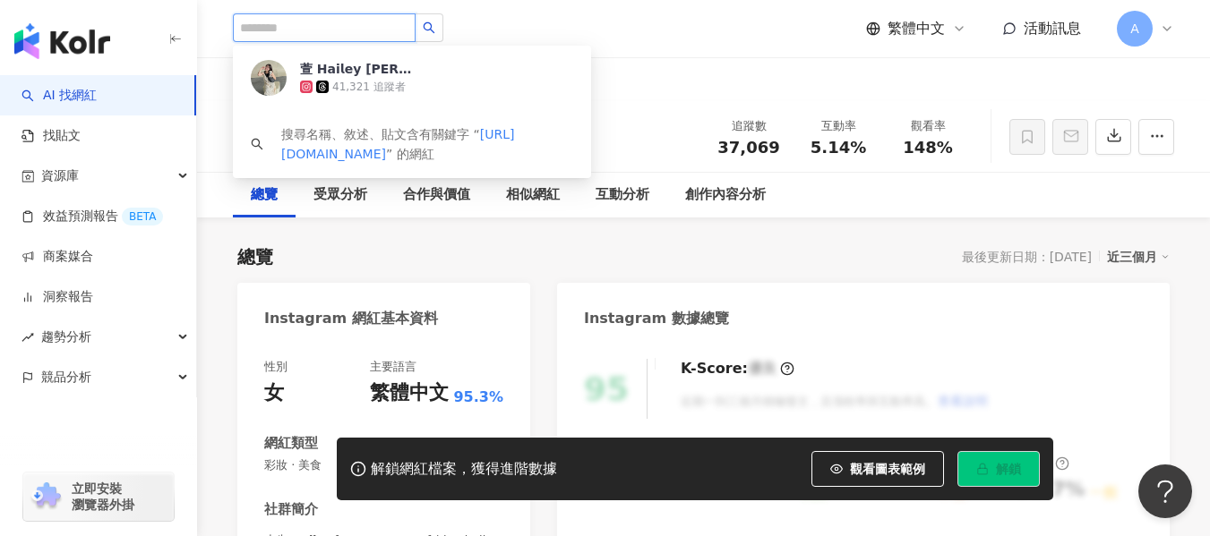
scroll to position [0, 0]
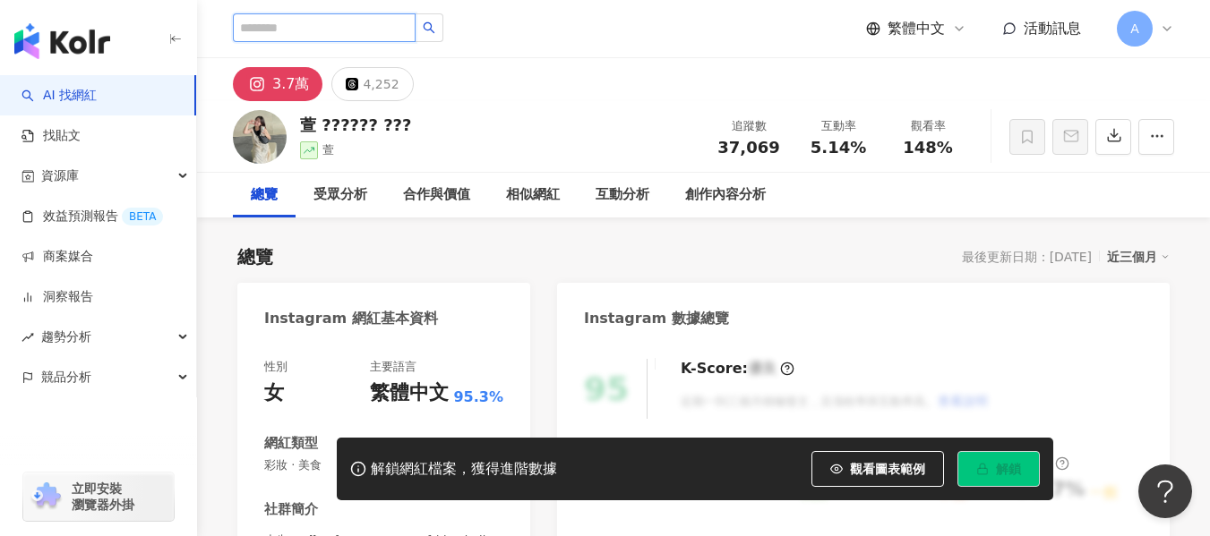
click at [338, 16] on input "search" at bounding box center [324, 27] width 183 height 29
paste input "**********"
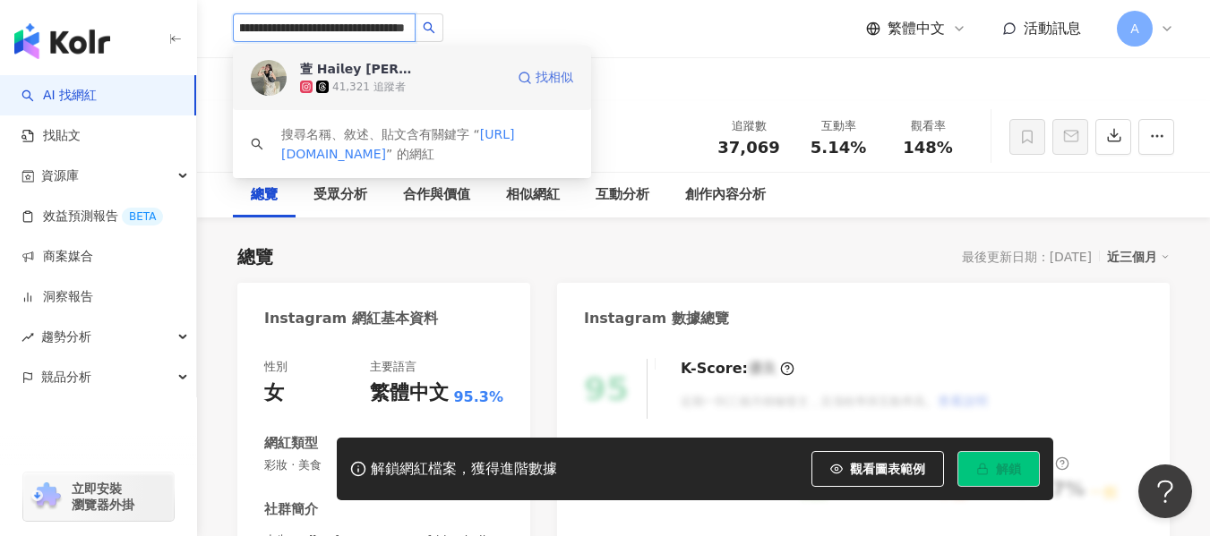
click at [552, 79] on span "找相似" at bounding box center [555, 78] width 38 height 18
type input "**********"
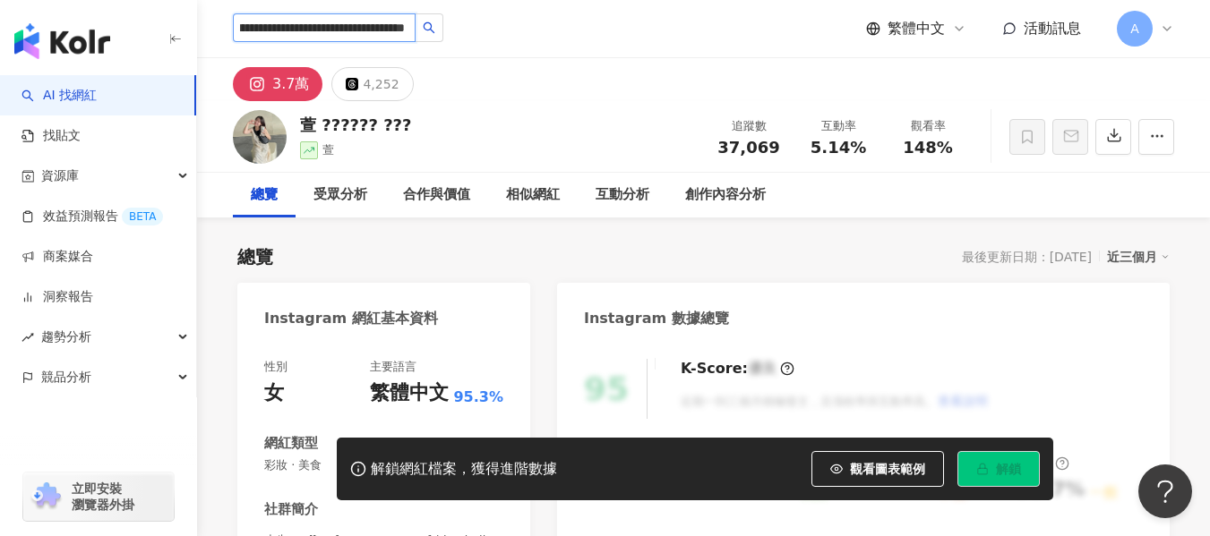
scroll to position [0, 0]
drag, startPoint x: 803, startPoint y: 147, endPoint x: 872, endPoint y: 155, distance: 69.4
click at [872, 155] on div "互動率 5.14%" at bounding box center [839, 136] width 90 height 39
copy span "5.14%"
click at [570, 57] on header "繁體中文 活動訊息 A" at bounding box center [703, 29] width 1013 height 58
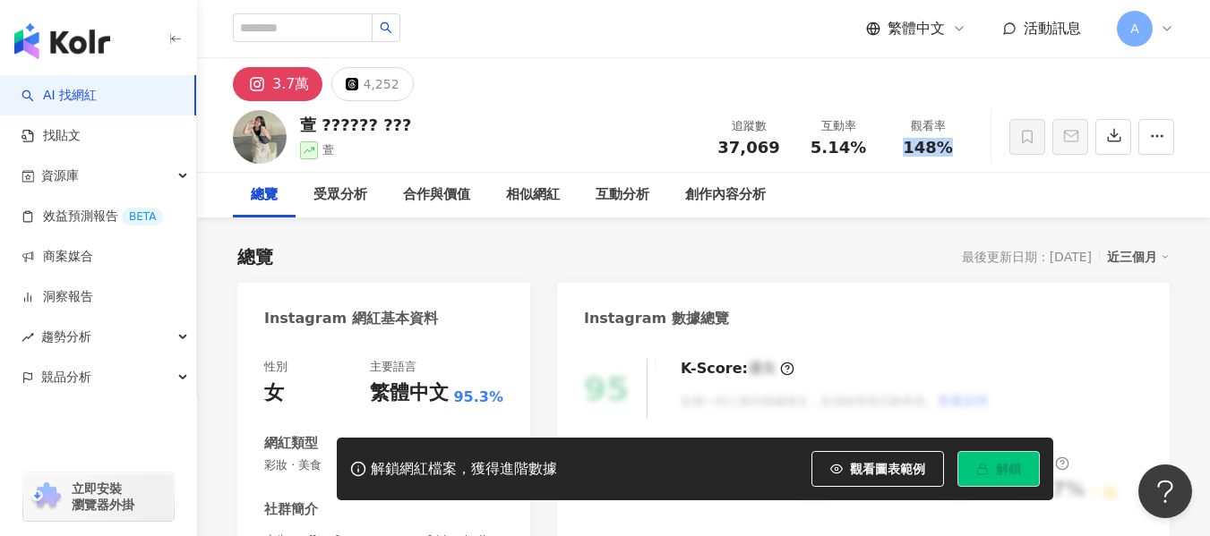
drag, startPoint x: 924, startPoint y: 147, endPoint x: 946, endPoint y: 150, distance: 21.7
click at [946, 150] on div "148%" at bounding box center [928, 148] width 68 height 18
copy span "148%"
click at [844, 87] on div "3.7萬 4,252" at bounding box center [703, 79] width 1013 height 43
